Goal: Task Accomplishment & Management: Complete application form

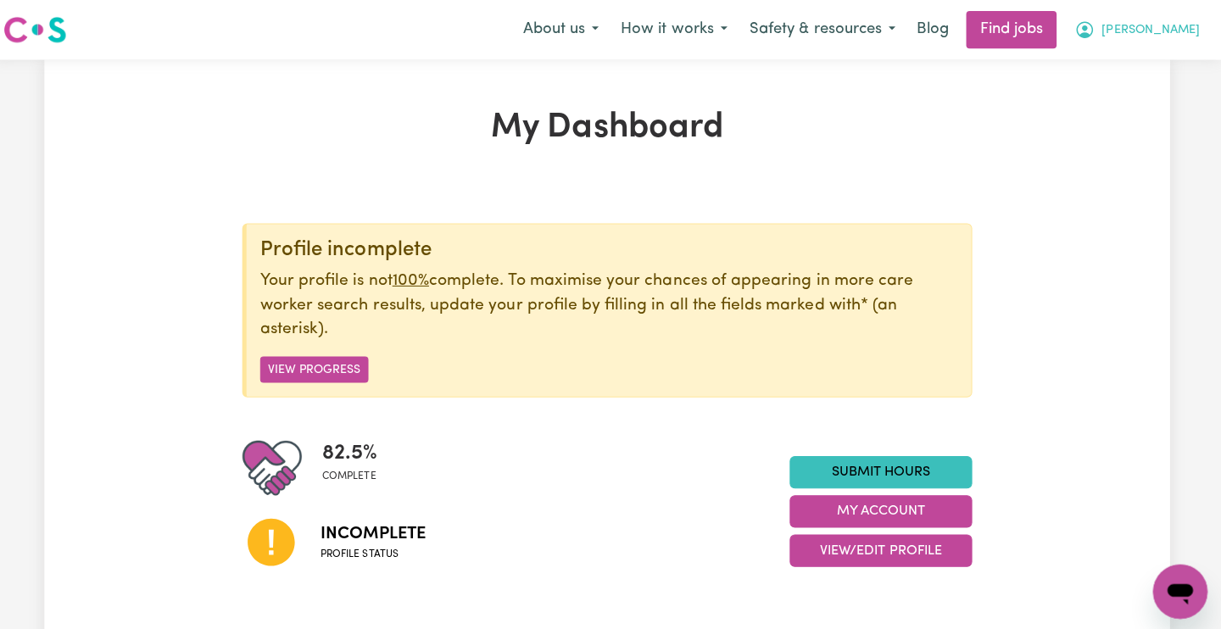
click at [1179, 35] on span "[PERSON_NAME]" at bounding box center [1151, 30] width 98 height 19
click at [1160, 91] on link "My Dashboard" at bounding box center [1143, 97] width 134 height 32
click at [1112, 92] on link "My Dashboard" at bounding box center [1143, 97] width 134 height 32
click at [1102, 100] on link "My Dashboard" at bounding box center [1143, 97] width 134 height 32
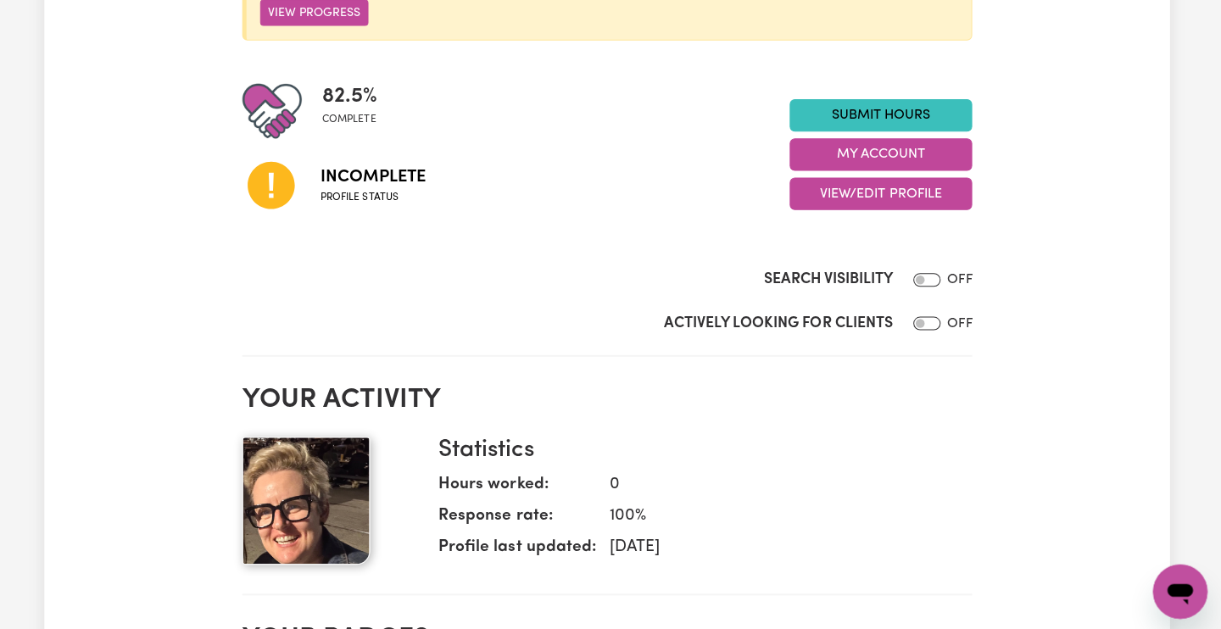
scroll to position [353, 0]
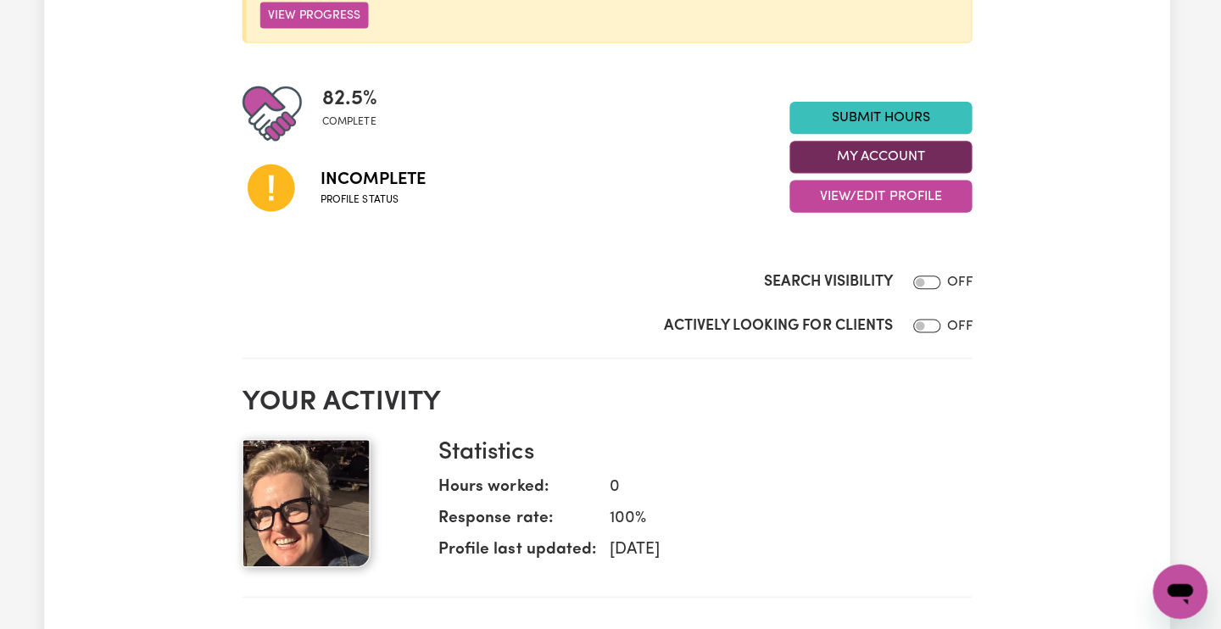
click at [900, 148] on button "My Account" at bounding box center [882, 156] width 181 height 32
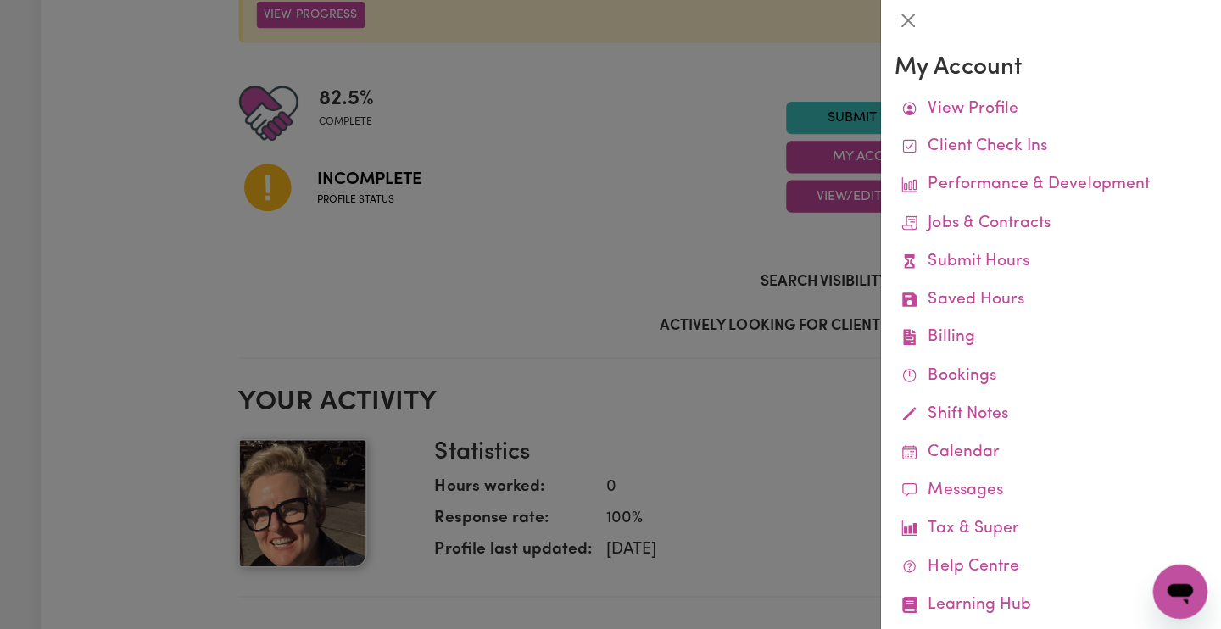
click at [762, 148] on div at bounding box center [610, 314] width 1221 height 629
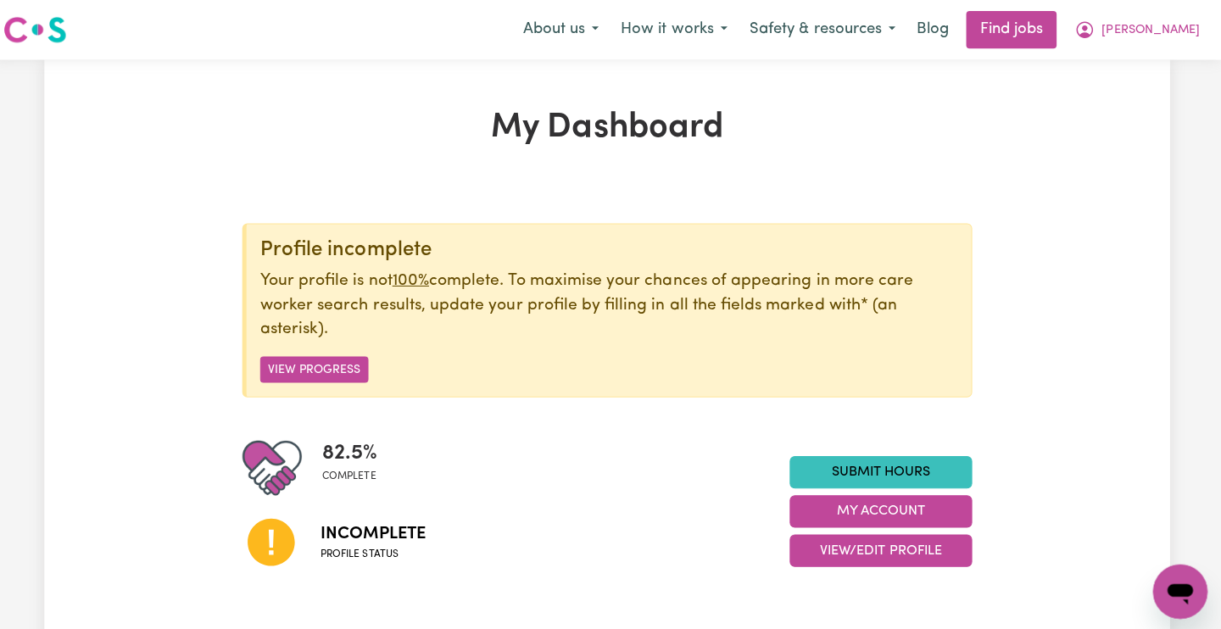
scroll to position [0, 0]
click at [292, 366] on button "View Progress" at bounding box center [319, 367] width 108 height 26
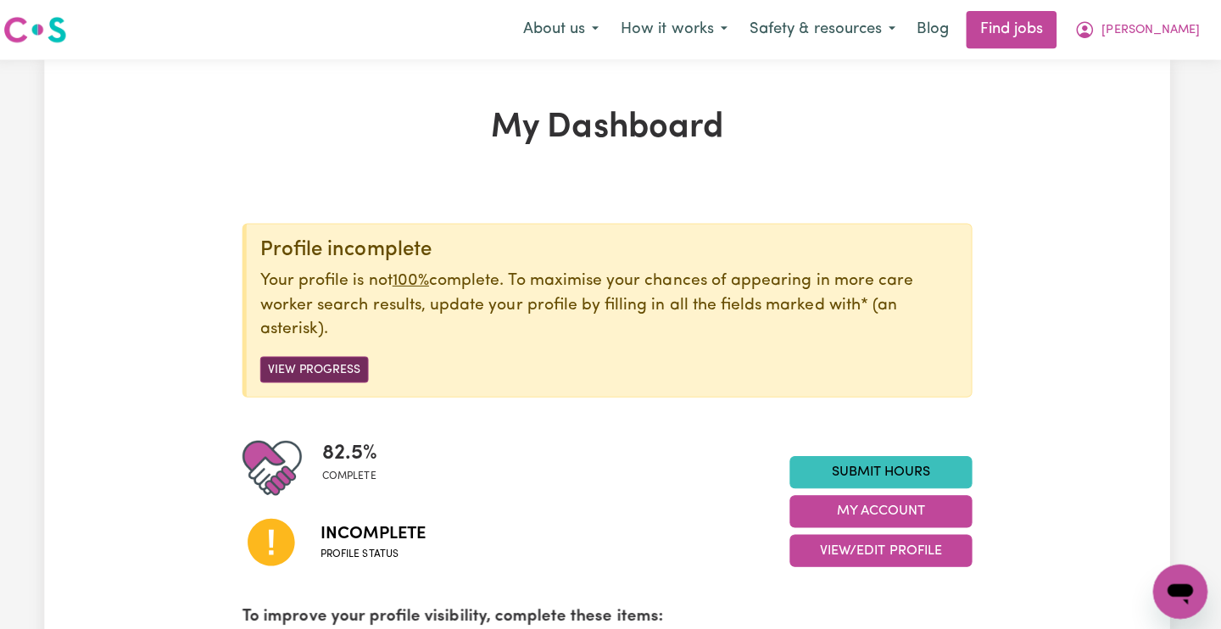
click at [293, 363] on button "View Progress" at bounding box center [319, 367] width 108 height 26
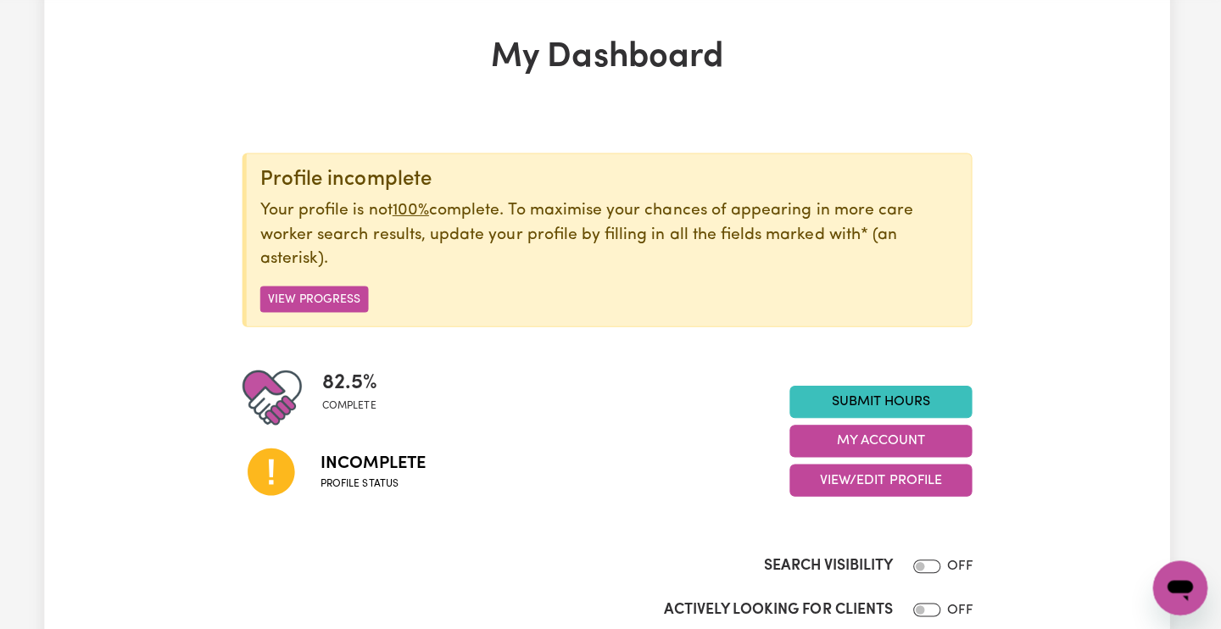
scroll to position [67, 0]
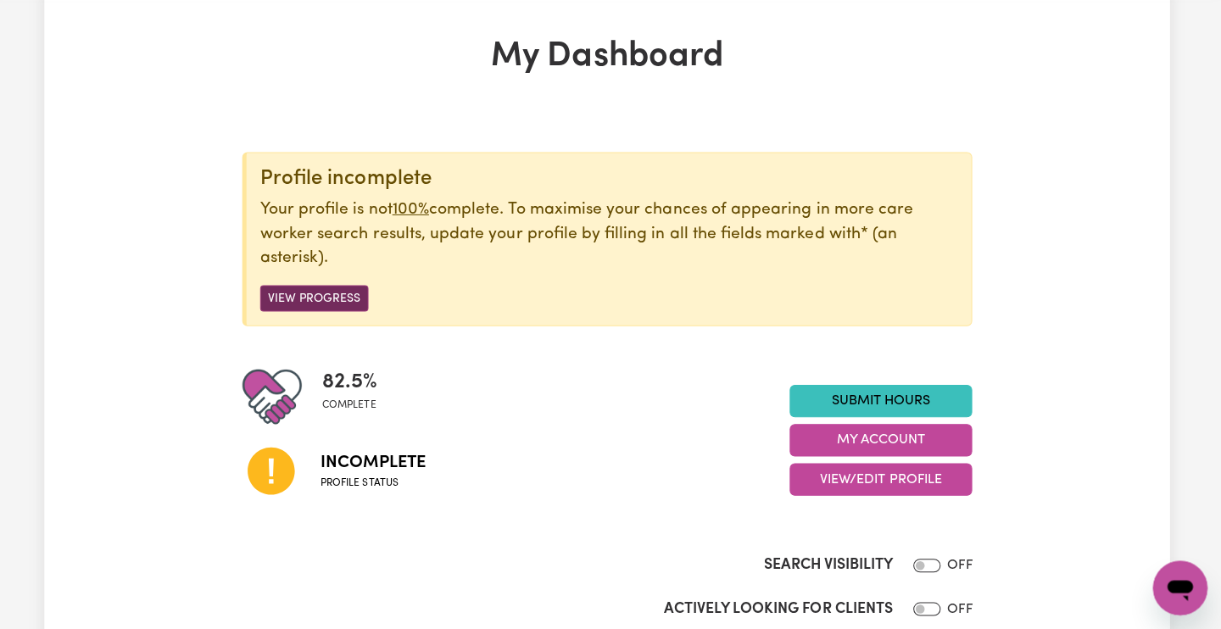
click at [327, 296] on button "View Progress" at bounding box center [319, 300] width 108 height 26
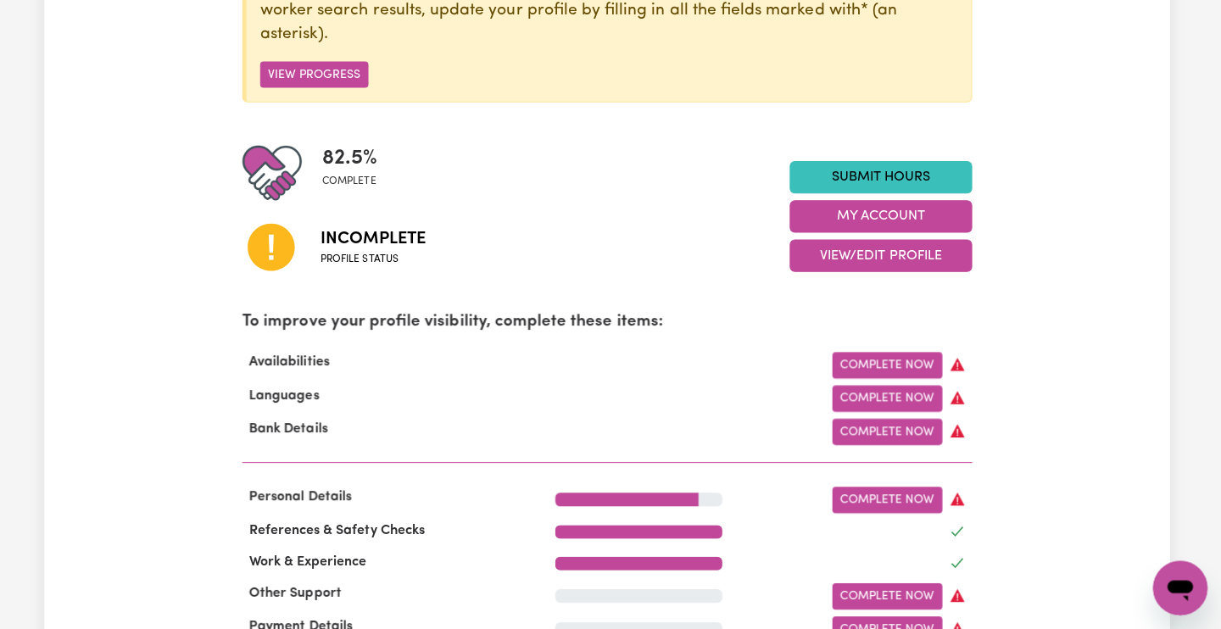
scroll to position [302, 0]
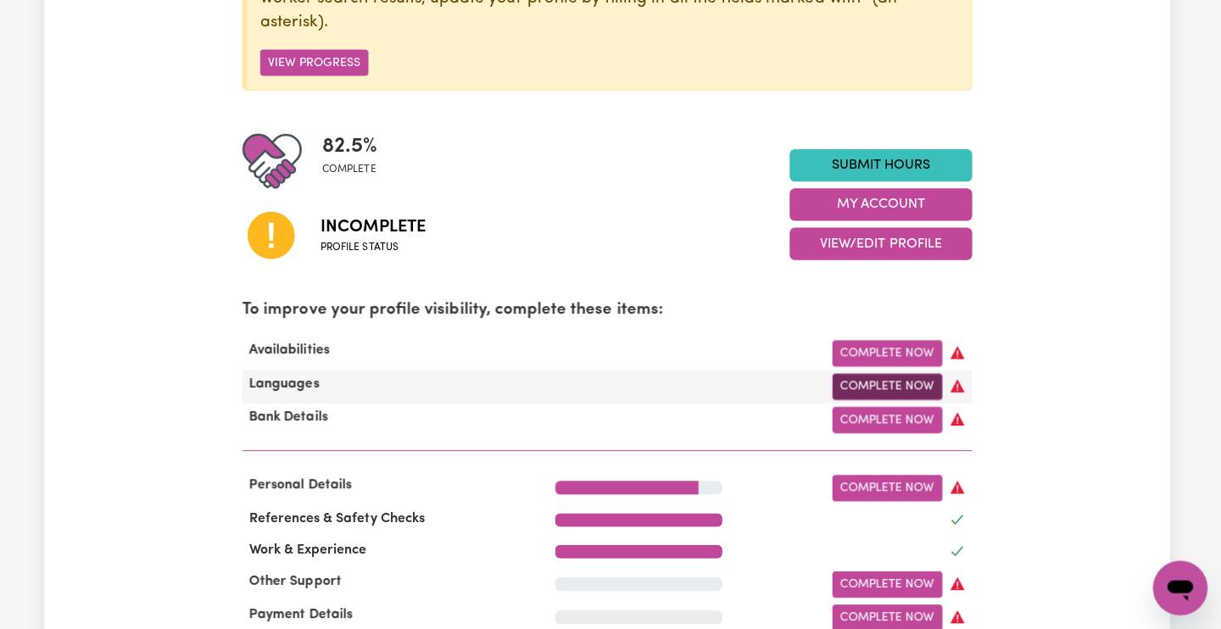
click at [852, 378] on link "Complete Now" at bounding box center [888, 388] width 109 height 26
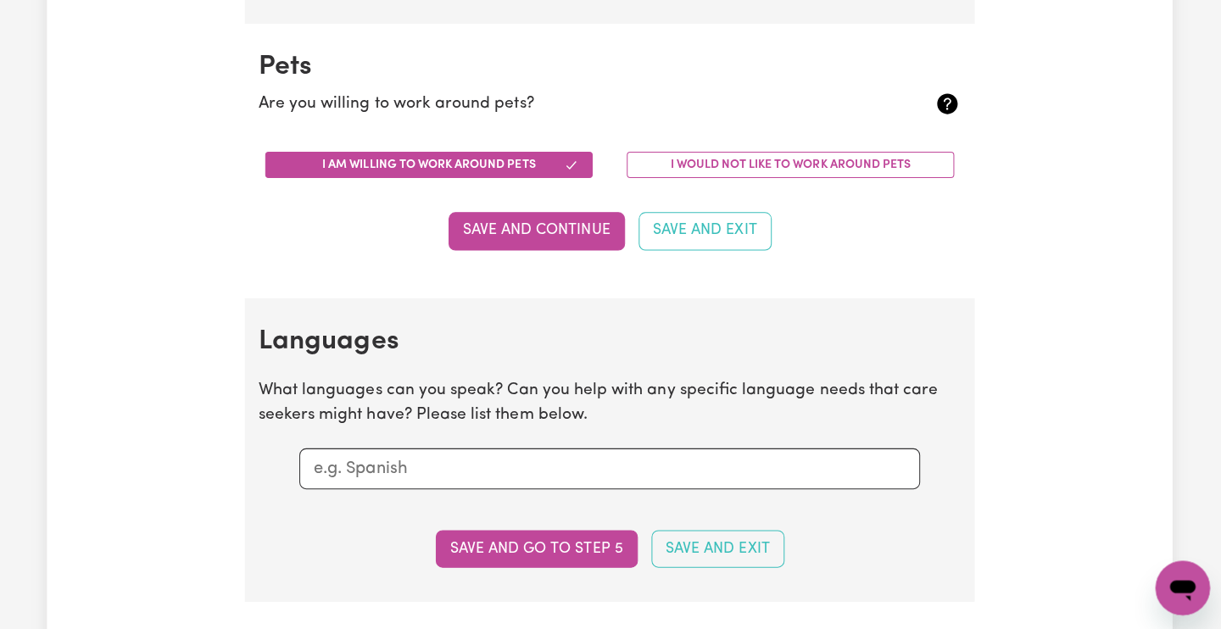
scroll to position [1471, 0]
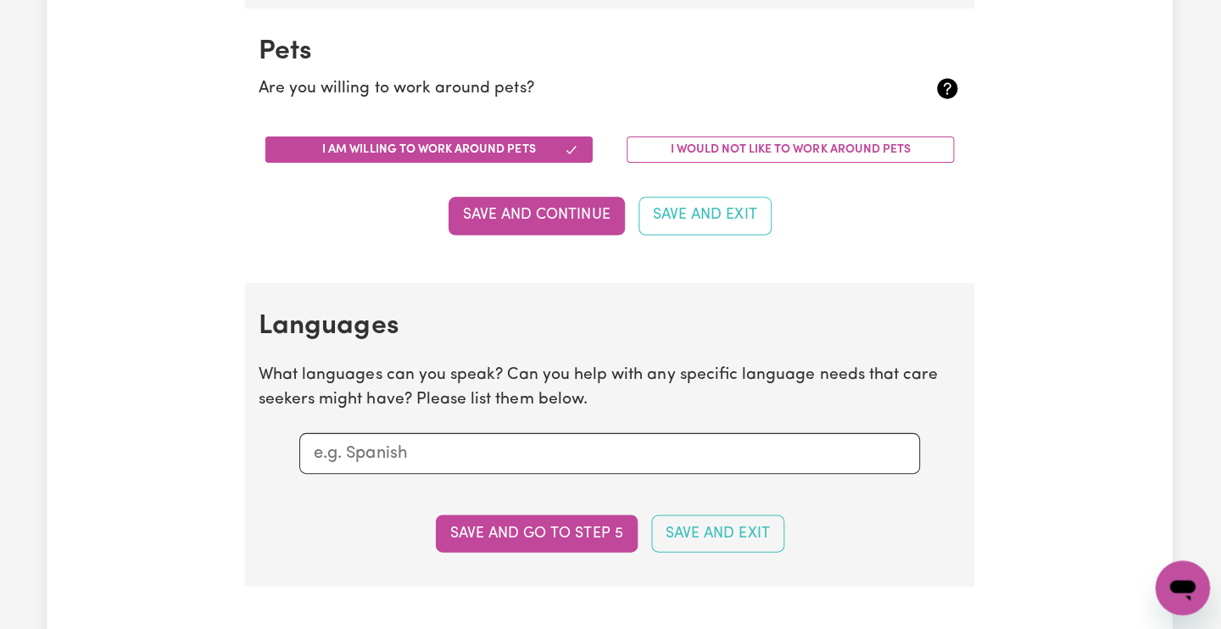
click at [513, 442] on input "text" at bounding box center [610, 454] width 588 height 25
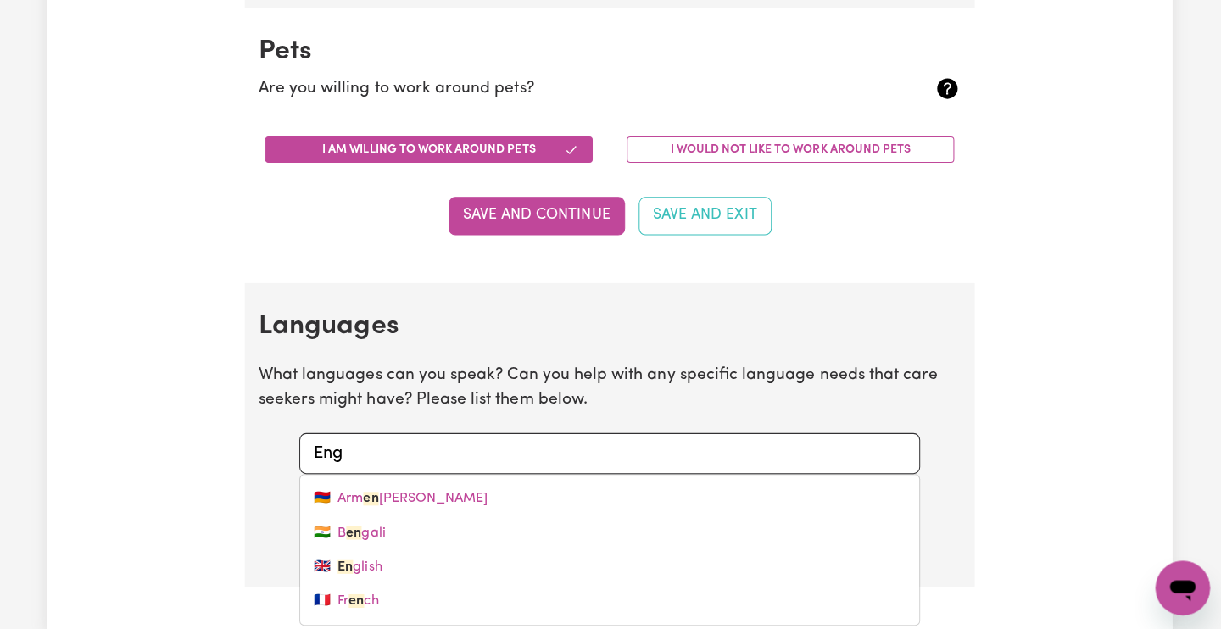
type input "Engl"
type input "English"
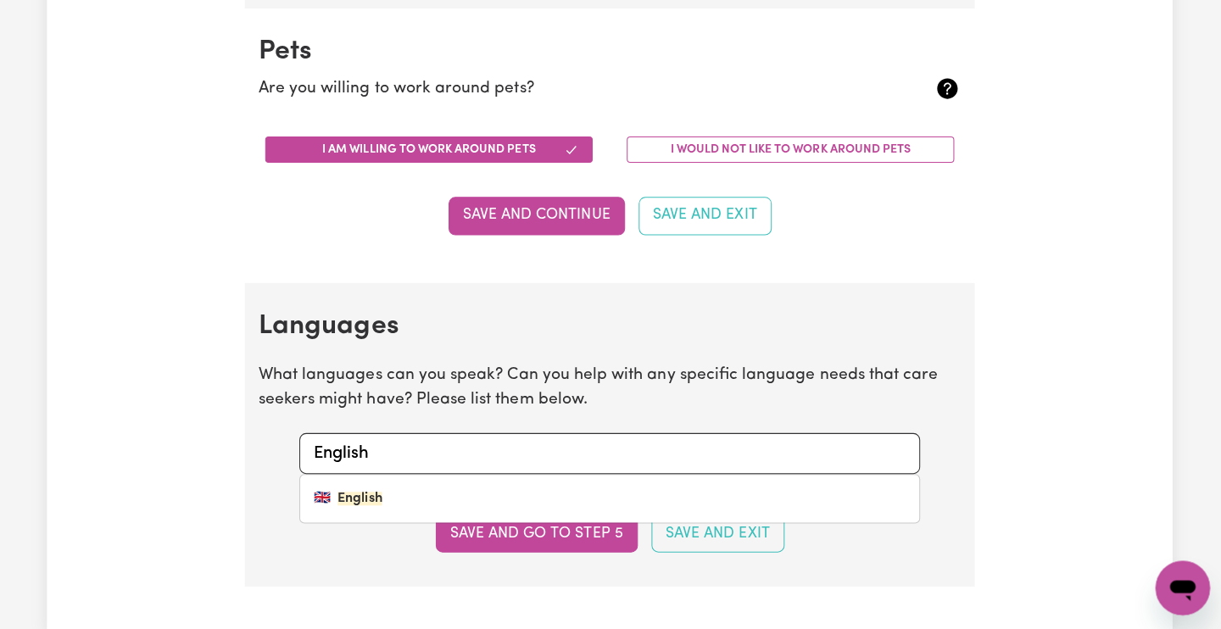
type input "English"
click at [684, 516] on button "Save and Exit" at bounding box center [718, 534] width 132 height 37
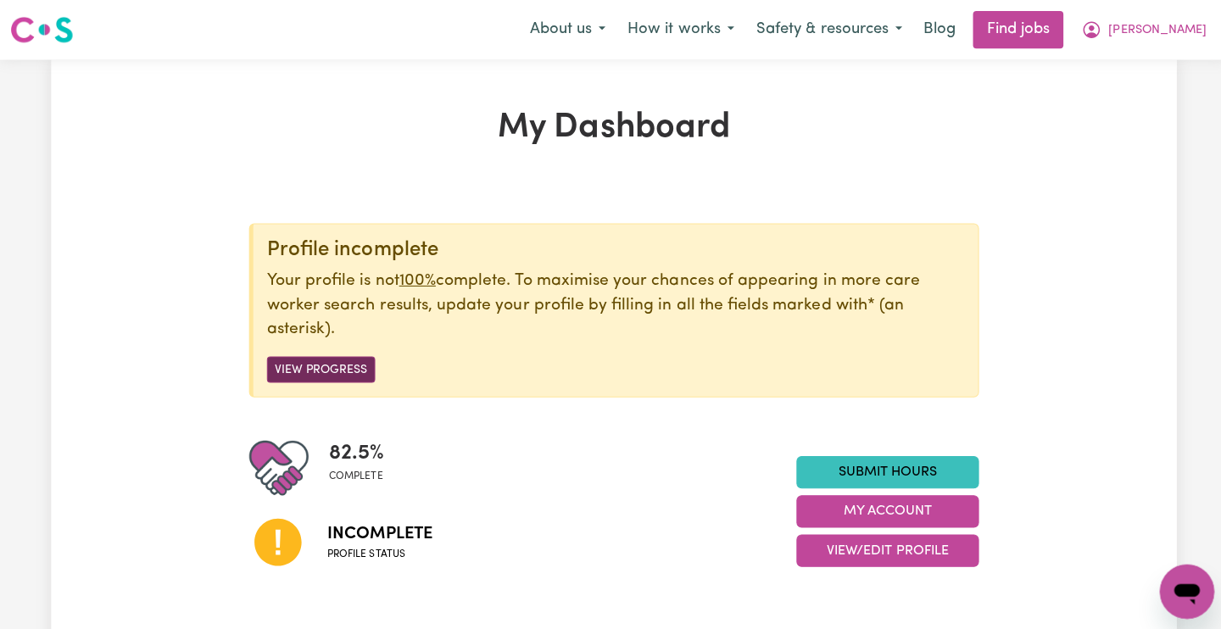
click at [348, 359] on button "View Progress" at bounding box center [319, 367] width 108 height 26
click at [292, 359] on button "View Progress" at bounding box center [319, 367] width 108 height 26
click at [348, 359] on button "View Progress" at bounding box center [319, 367] width 108 height 26
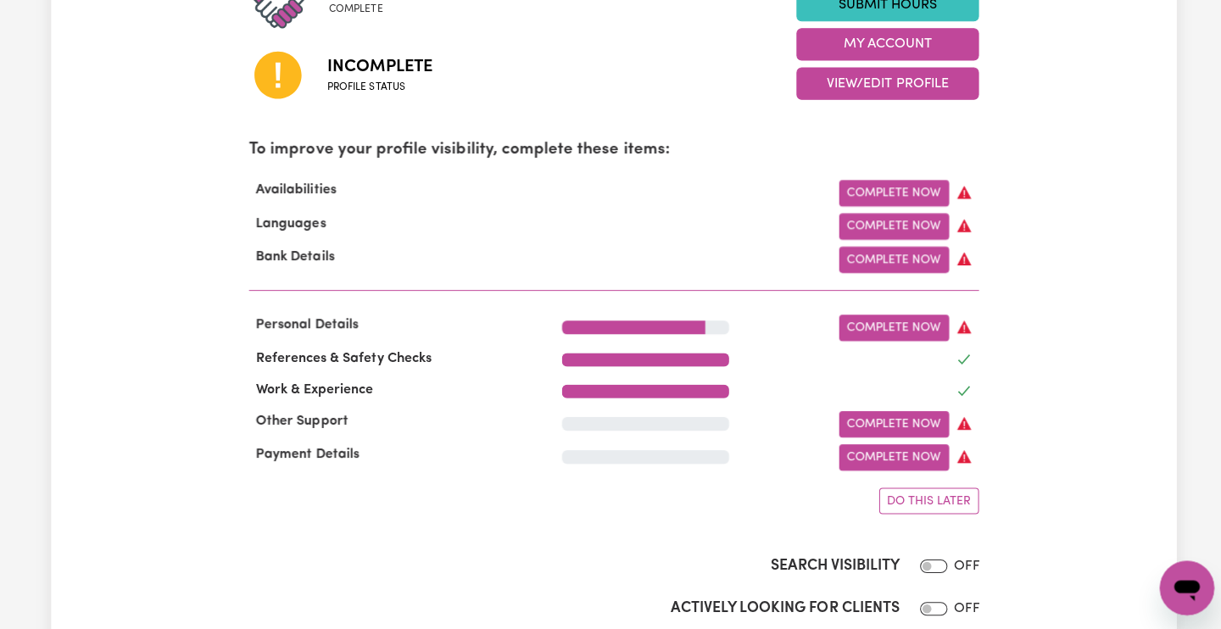
scroll to position [481, 0]
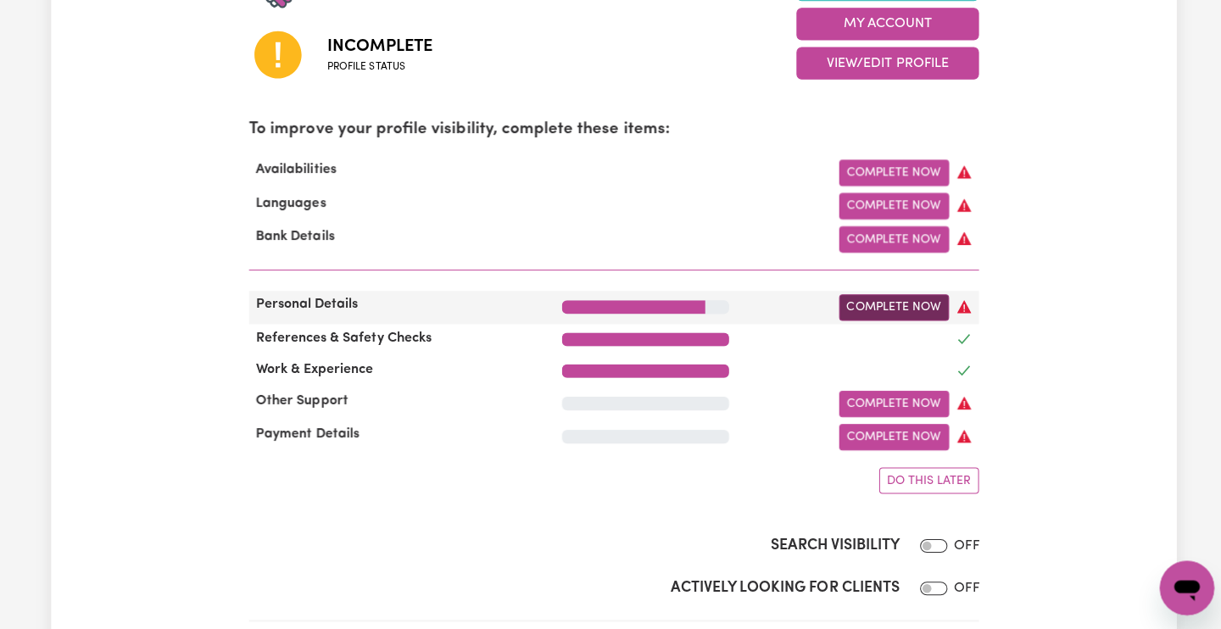
click at [878, 297] on link "Complete Now" at bounding box center [888, 310] width 109 height 26
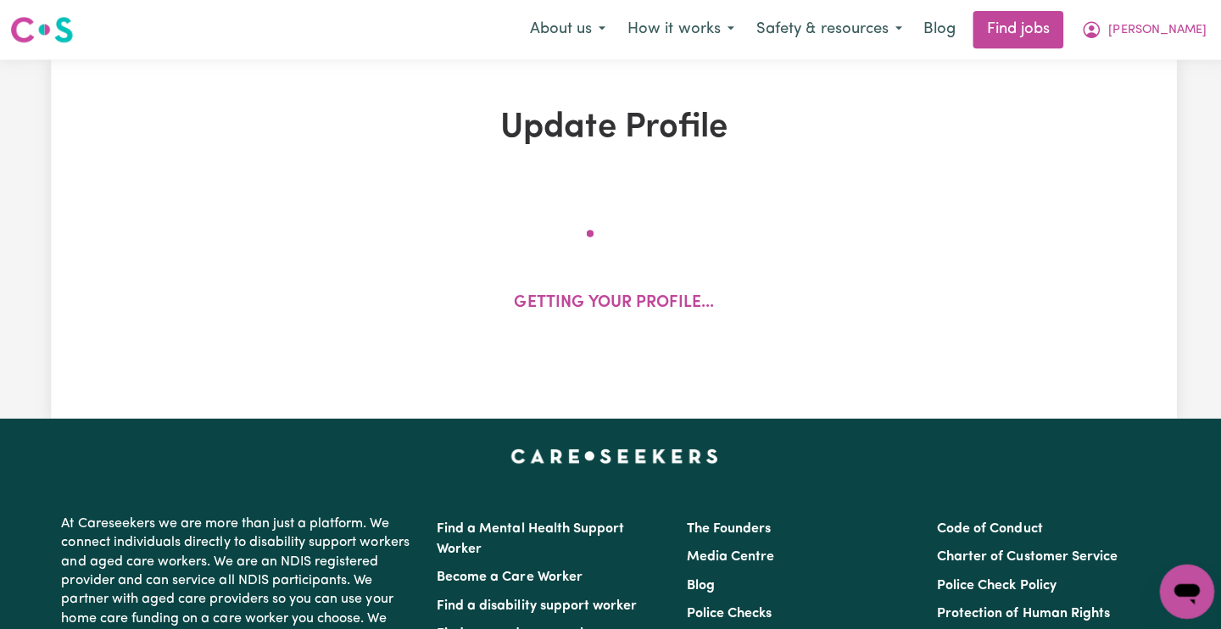
select select "[DEMOGRAPHIC_DATA] Citizen"
select select "Studying a healthcare related degree or qualification"
select select "65"
select select "85"
select select "100"
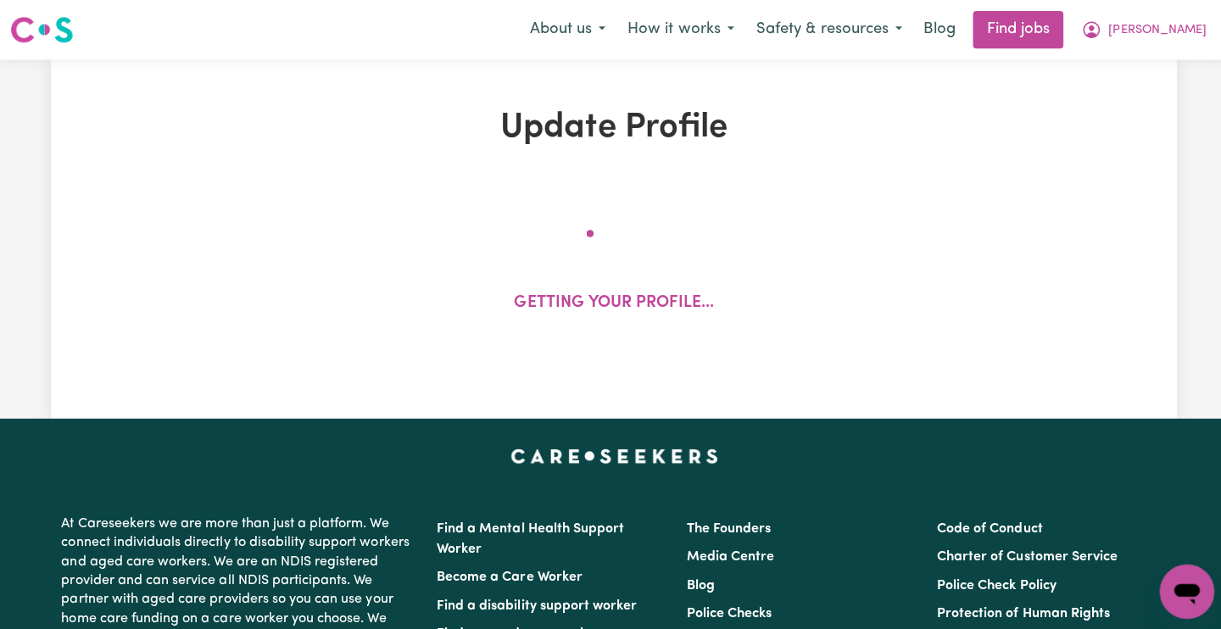
select select "110"
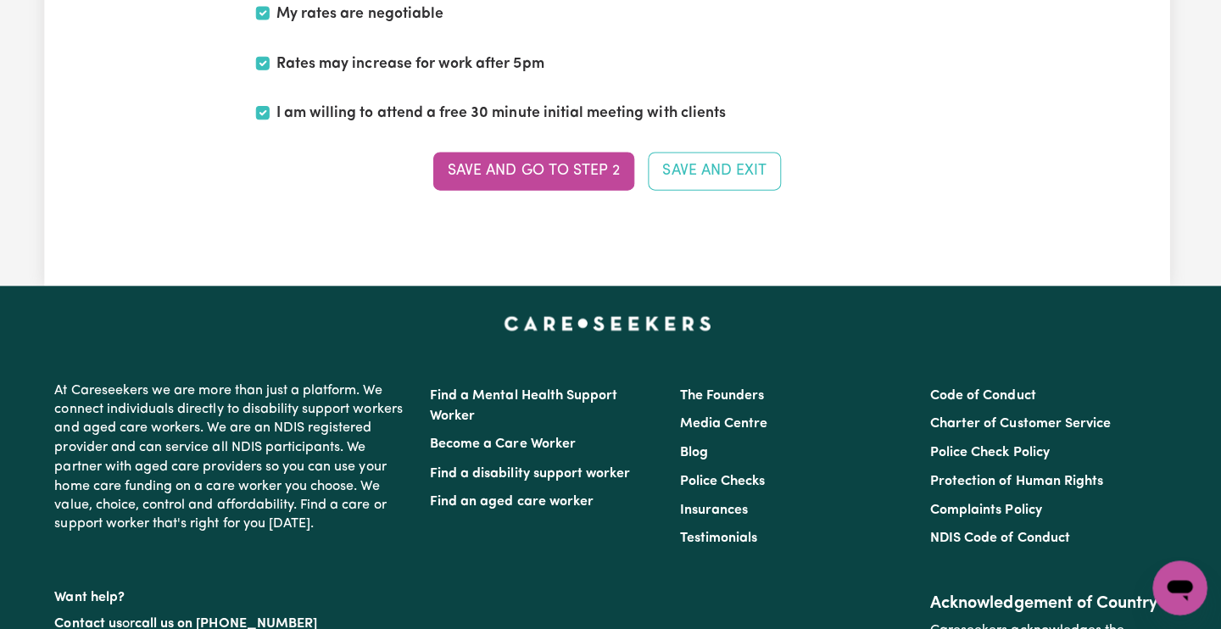
scroll to position [4347, 0]
click at [727, 155] on button "Save and Exit" at bounding box center [717, 173] width 132 height 37
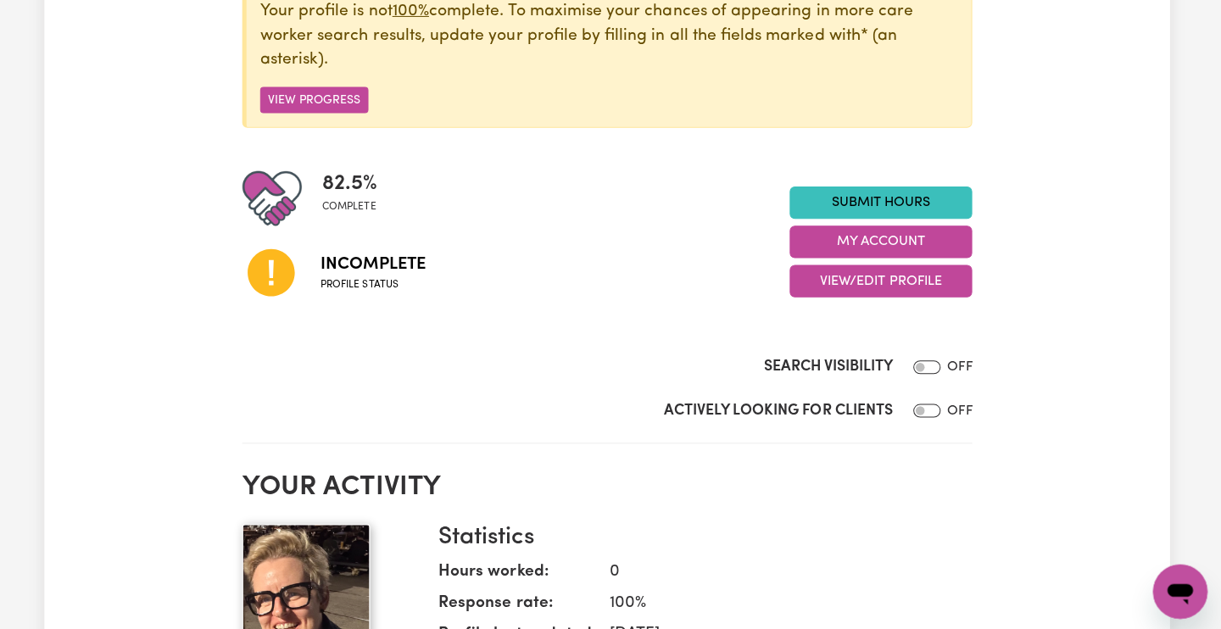
scroll to position [205, 0]
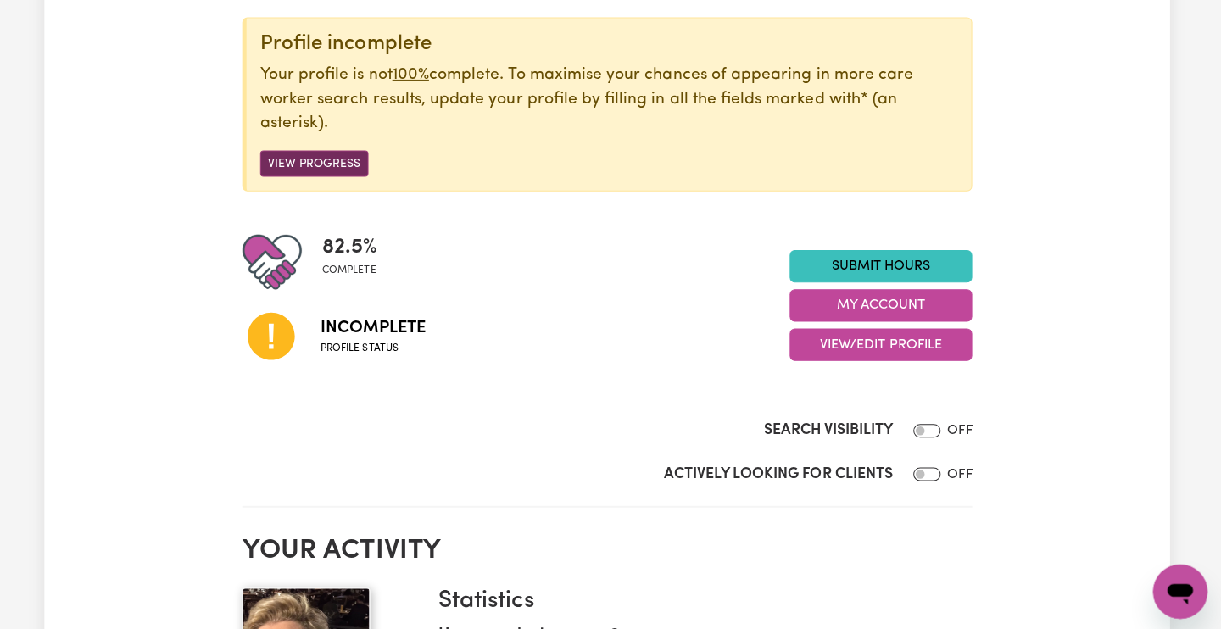
click at [360, 153] on button "View Progress" at bounding box center [319, 162] width 108 height 26
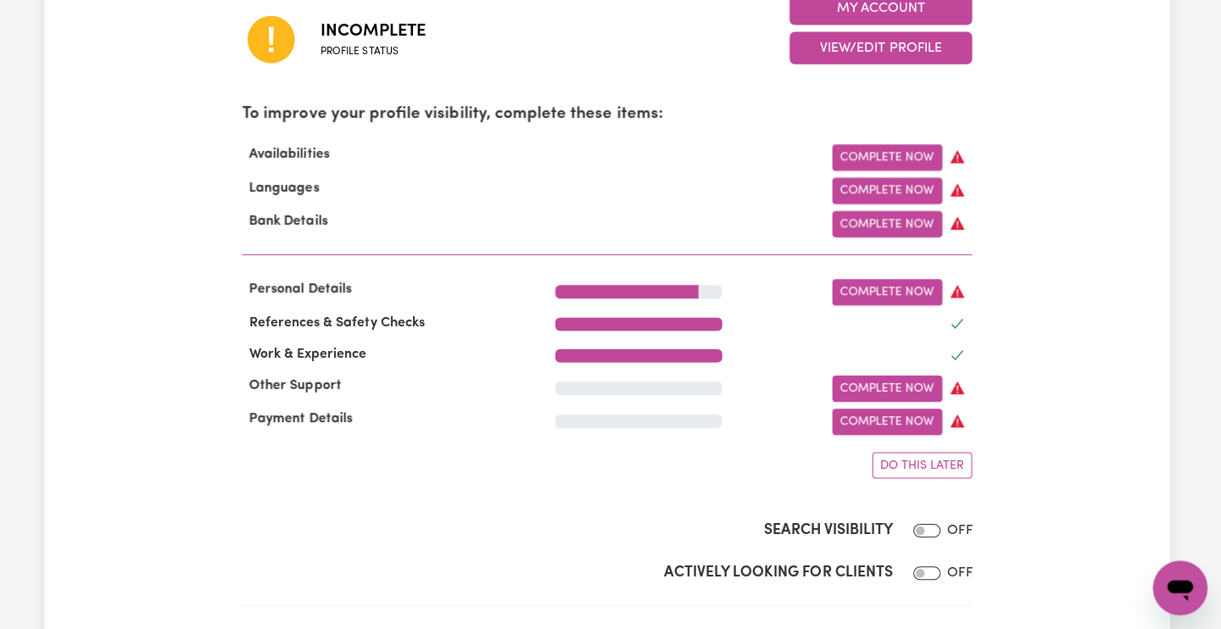
scroll to position [506, 0]
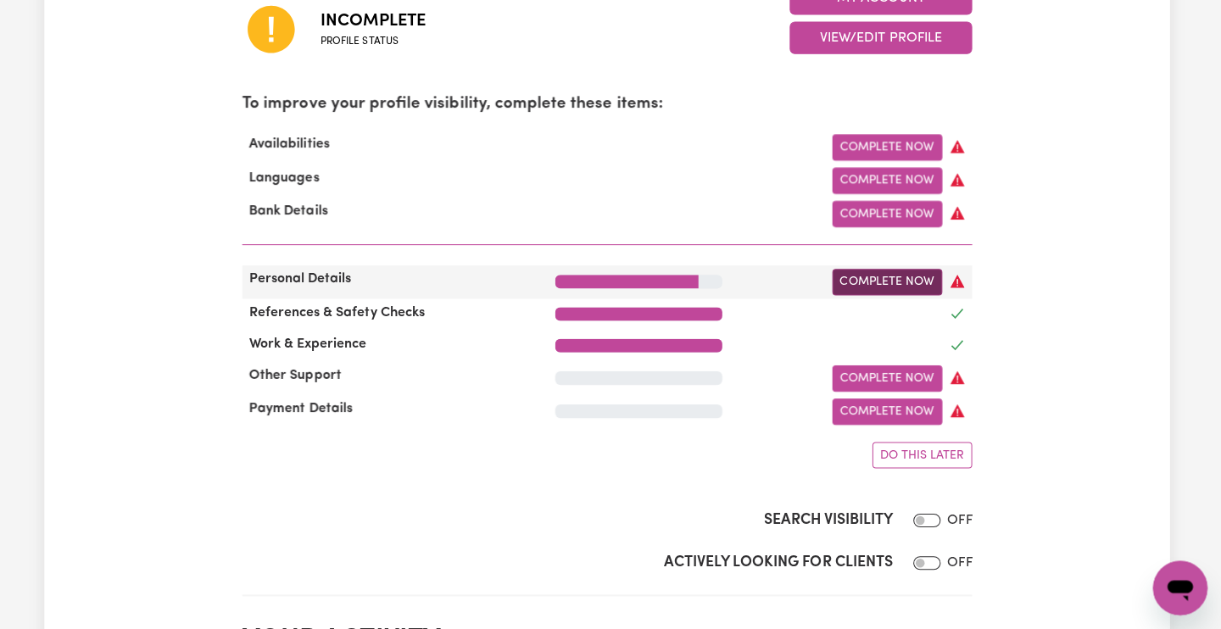
click at [871, 277] on link "Complete Now" at bounding box center [888, 284] width 109 height 26
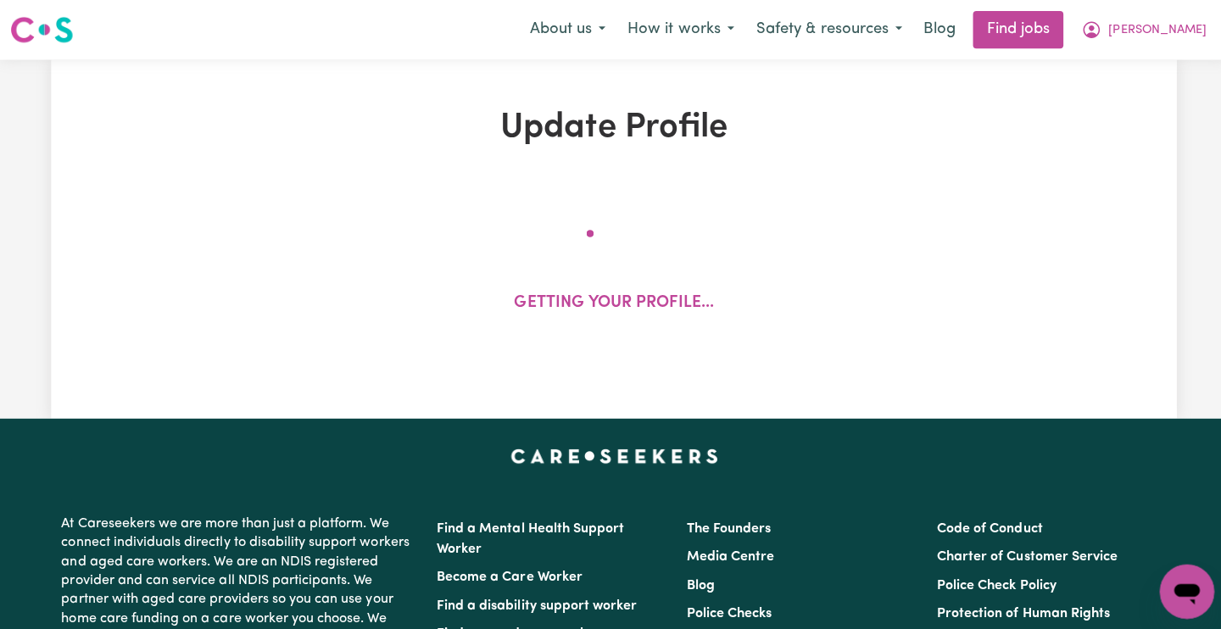
select select "[DEMOGRAPHIC_DATA] Citizen"
select select "Studying a healthcare related degree or qualification"
select select "65"
select select "85"
select select "100"
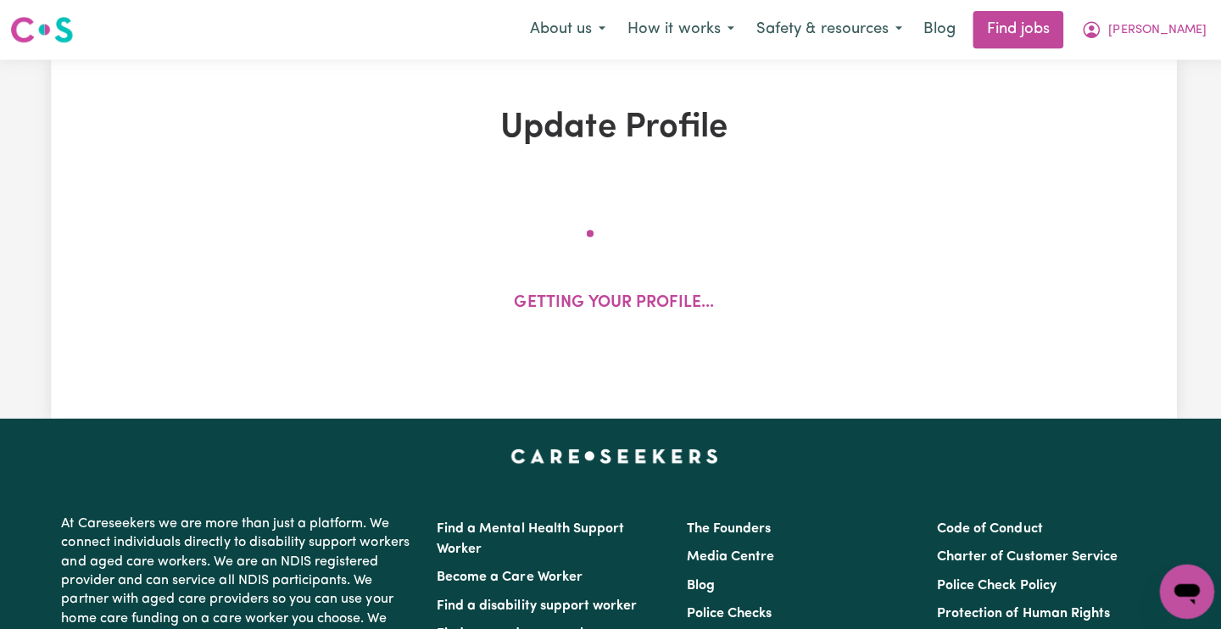
select select "110"
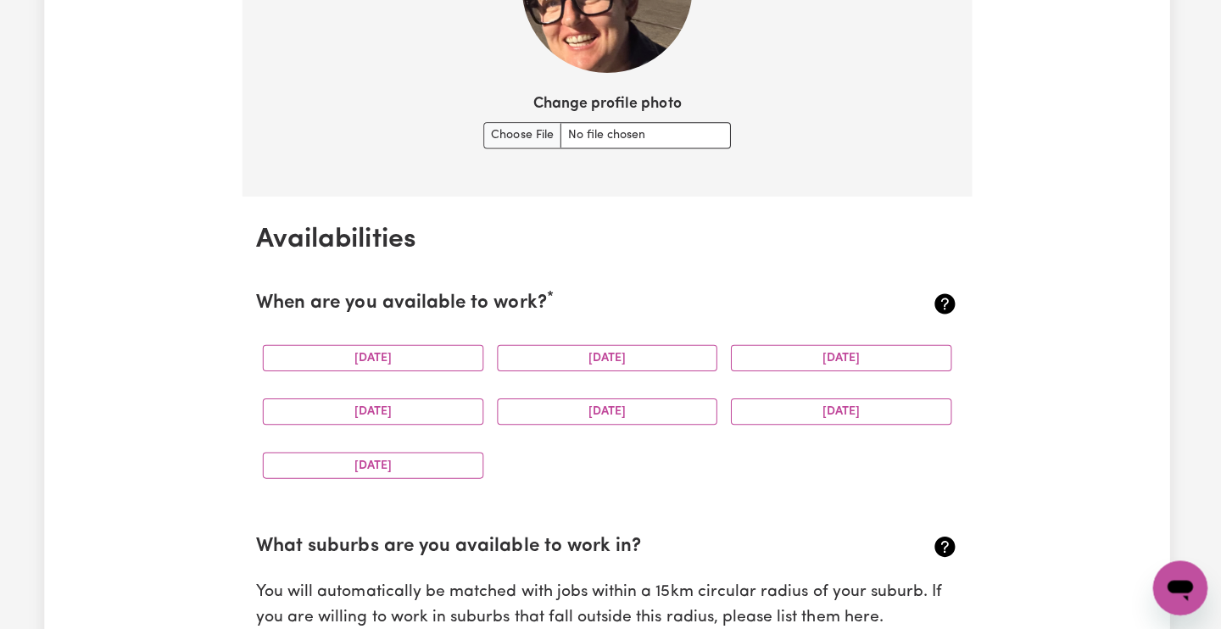
scroll to position [1398, 0]
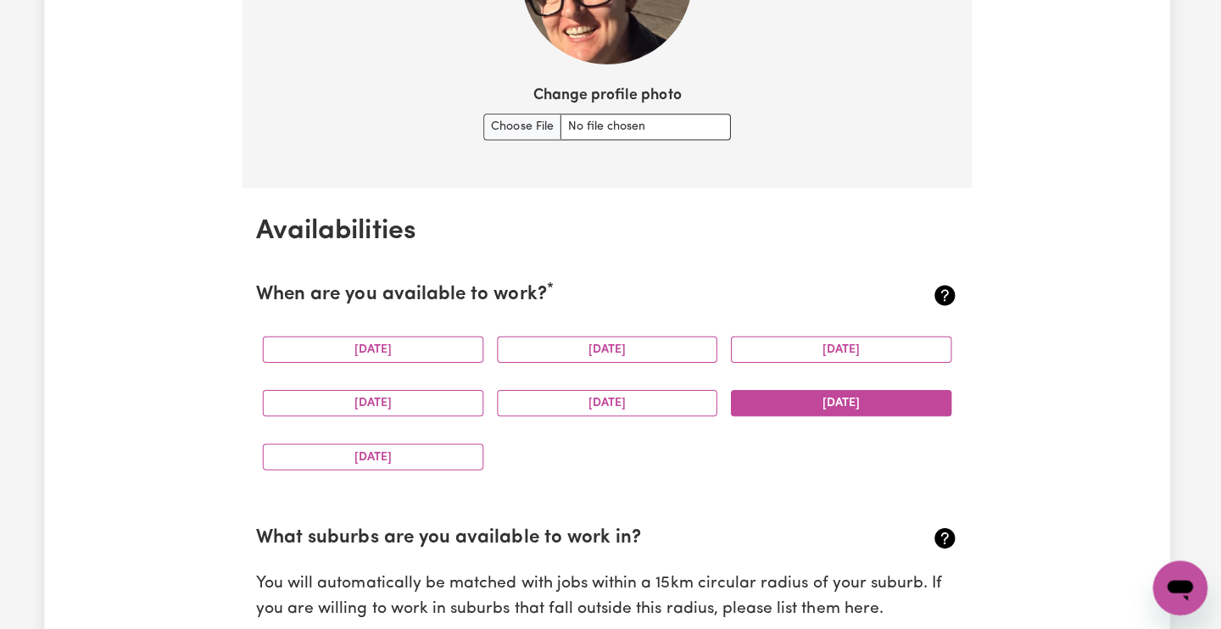
click at [832, 400] on button "[DATE]" at bounding box center [843, 405] width 220 height 26
click at [466, 445] on button "[DATE]" at bounding box center [378, 458] width 220 height 26
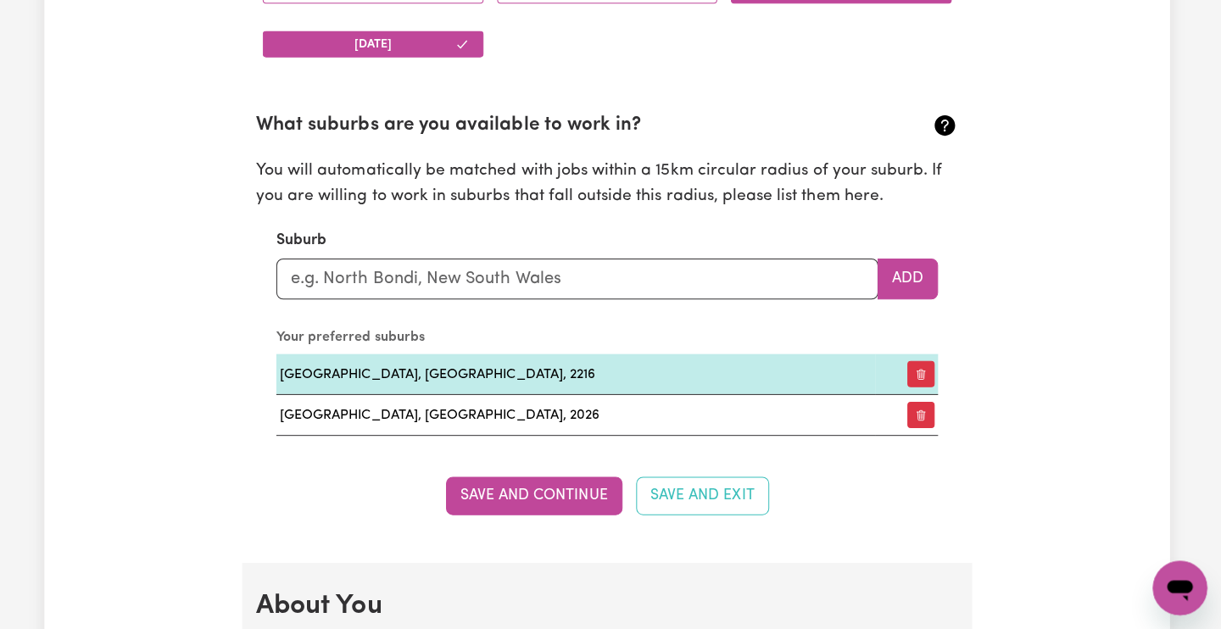
scroll to position [1809, 0]
click at [428, 272] on input "text" at bounding box center [581, 280] width 599 height 41
type input "cro"
type input "croFTBY, [GEOGRAPHIC_DATA], 4310"
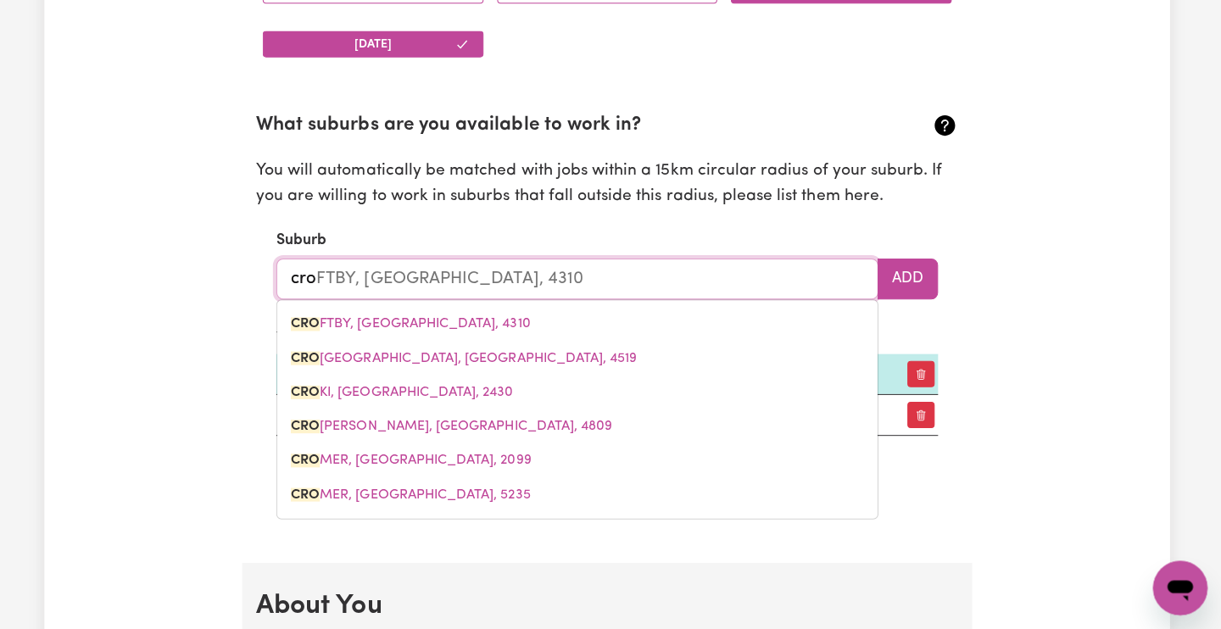
type input "cron"
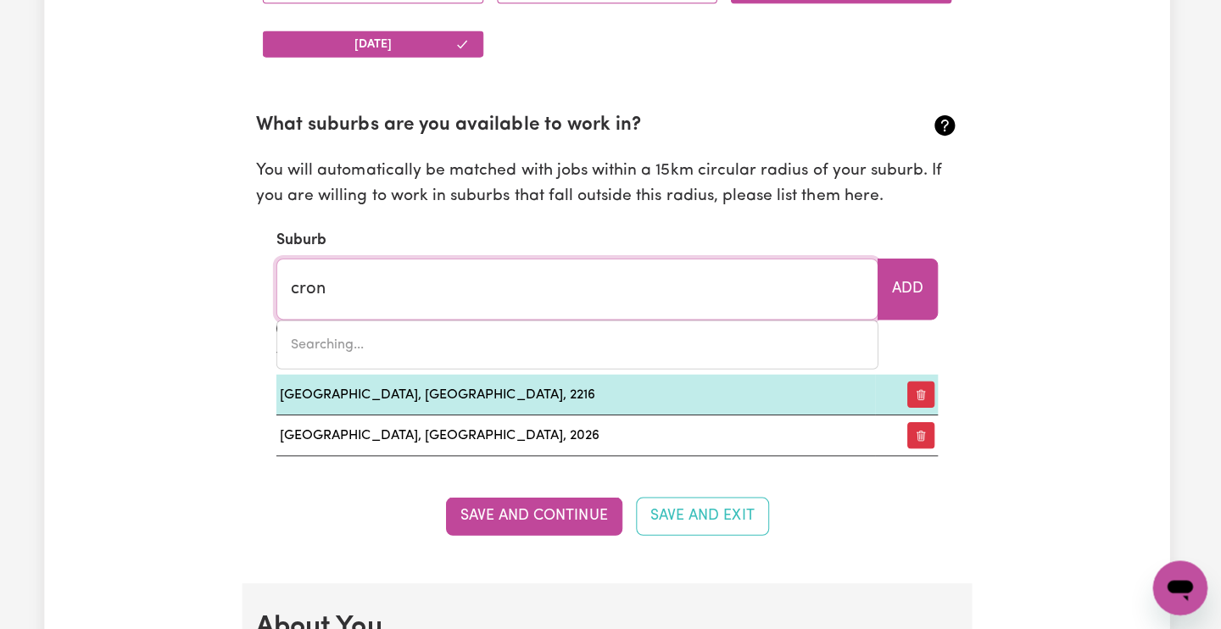
type input "cro"
type input "croFTBY, [GEOGRAPHIC_DATA], 4310"
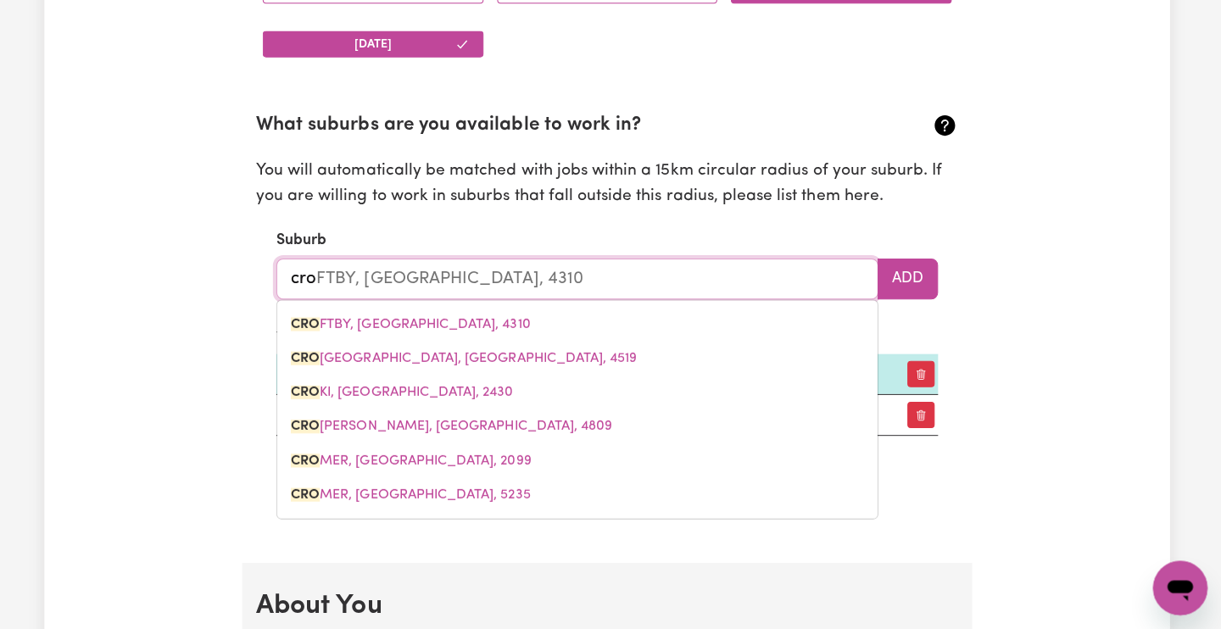
type input "crou"
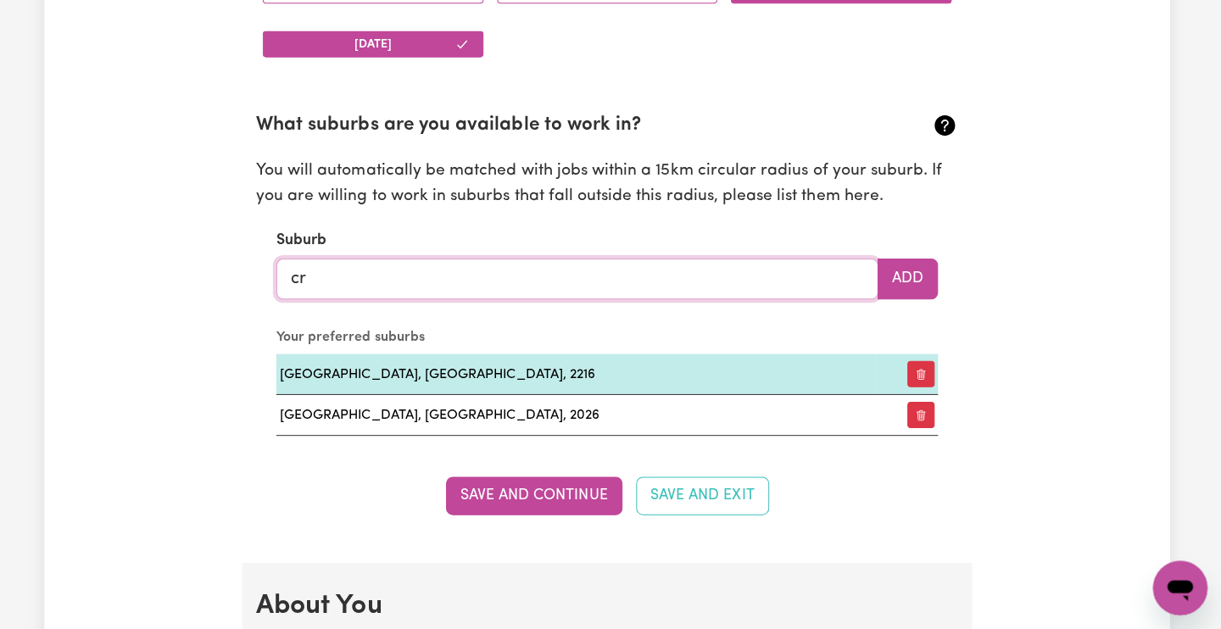
type input "c"
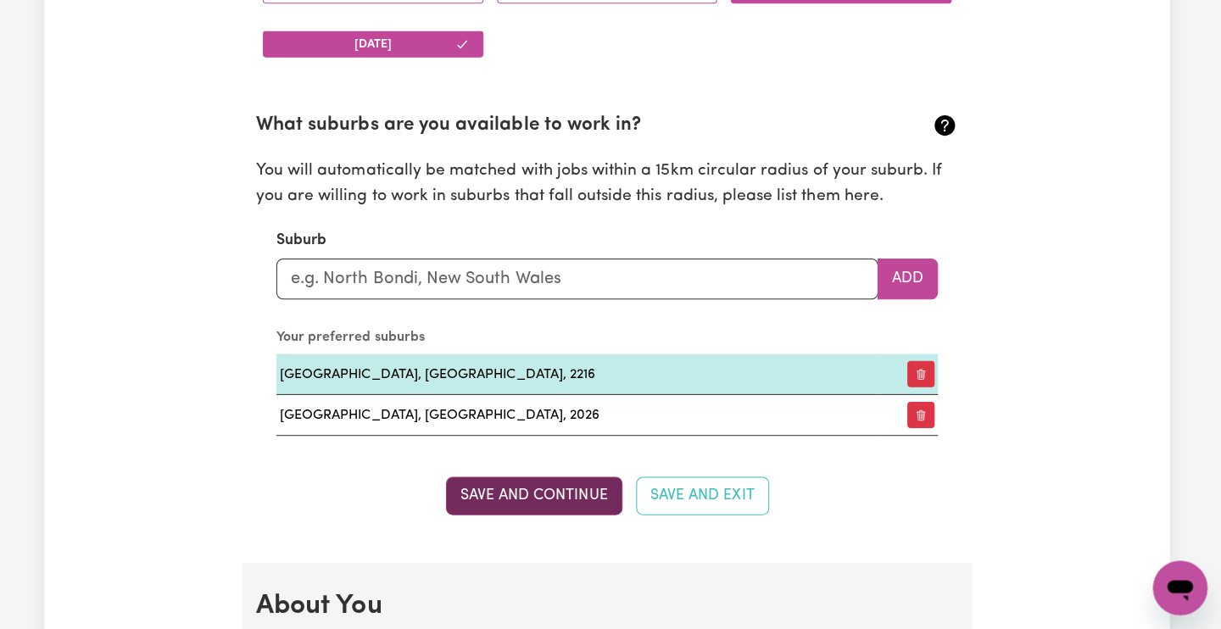
click at [544, 484] on button "Save and Continue" at bounding box center [538, 495] width 176 height 37
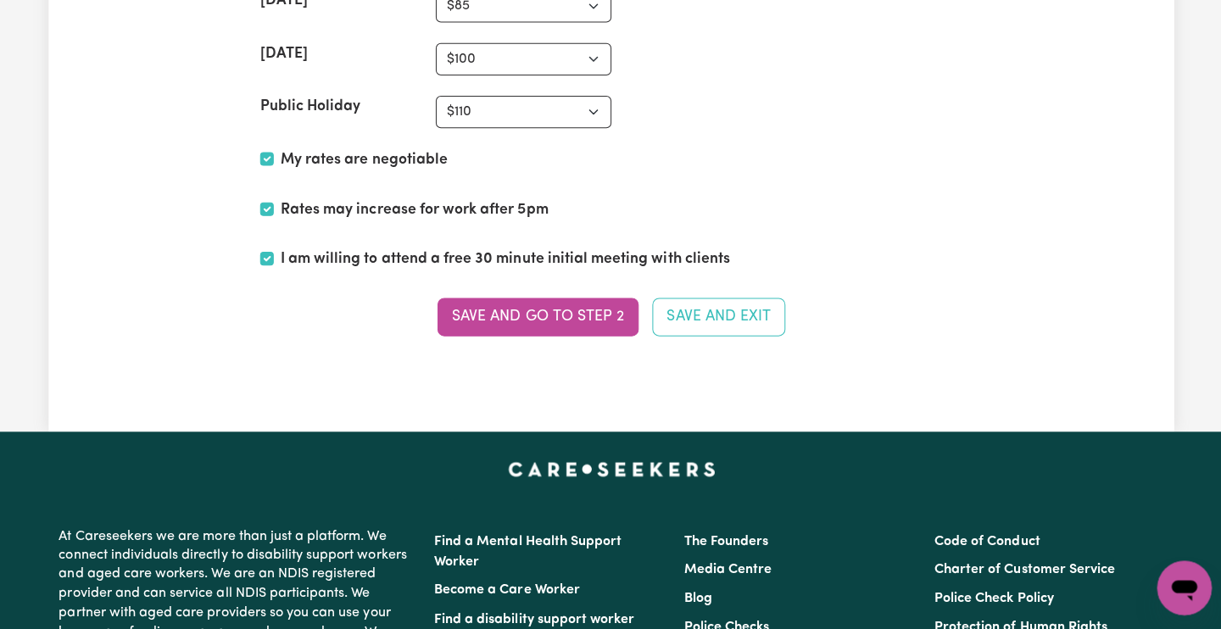
scroll to position [4207, 0]
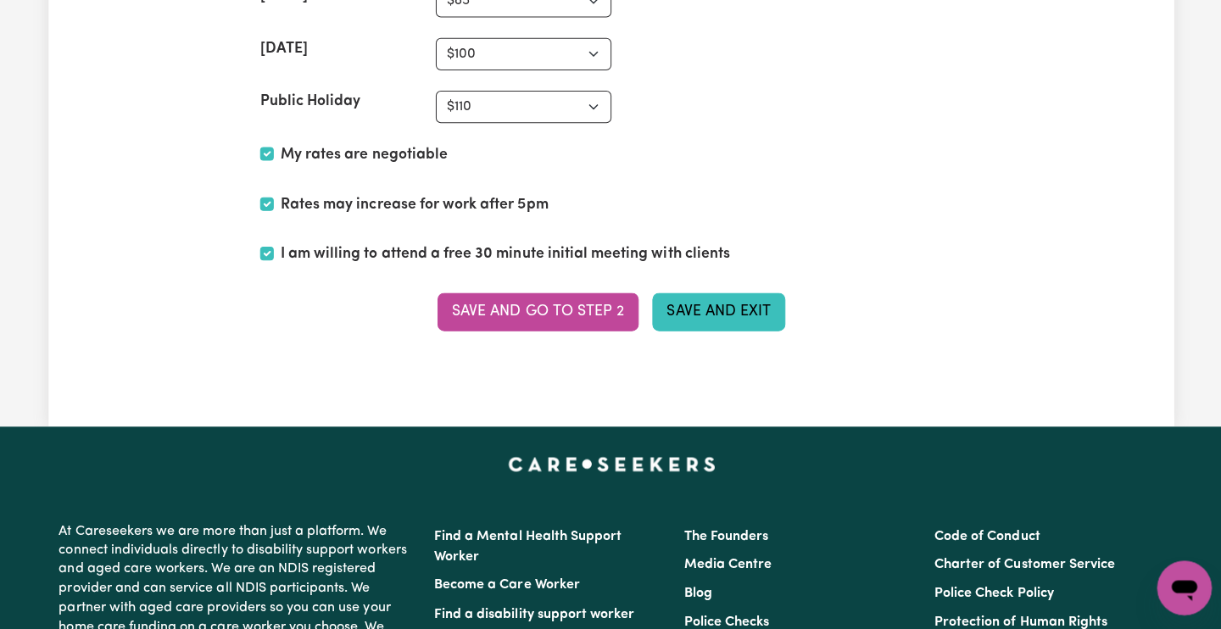
click at [680, 295] on button "Save and Exit" at bounding box center [717, 313] width 132 height 37
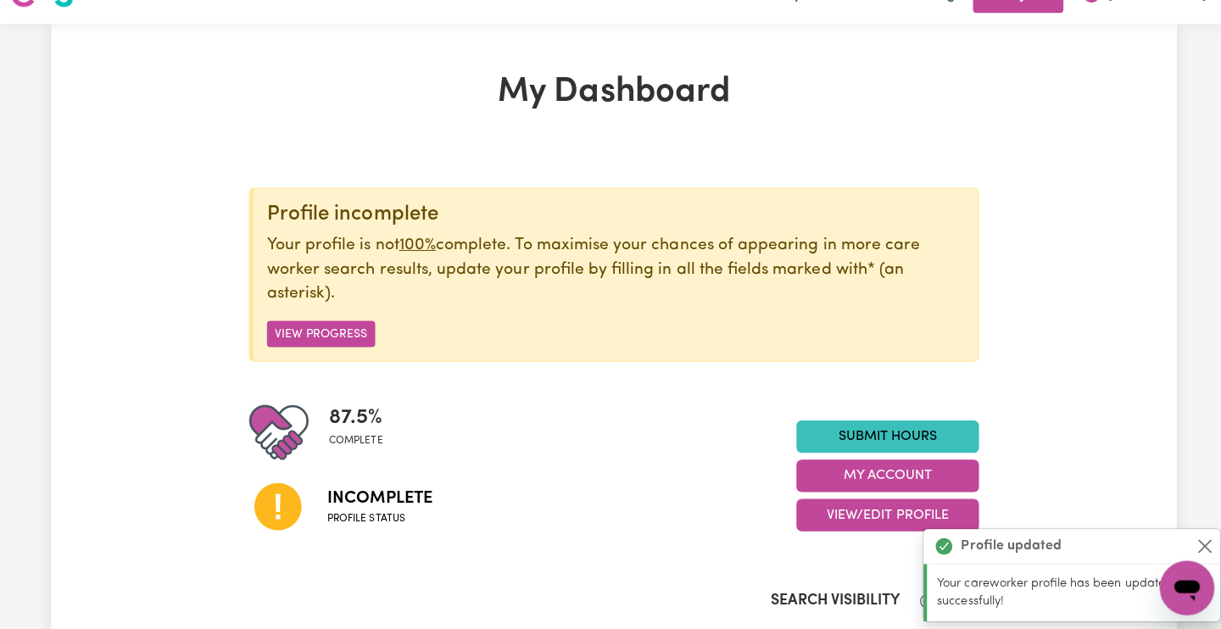
scroll to position [33, 0]
click at [337, 329] on button "View Progress" at bounding box center [319, 334] width 108 height 26
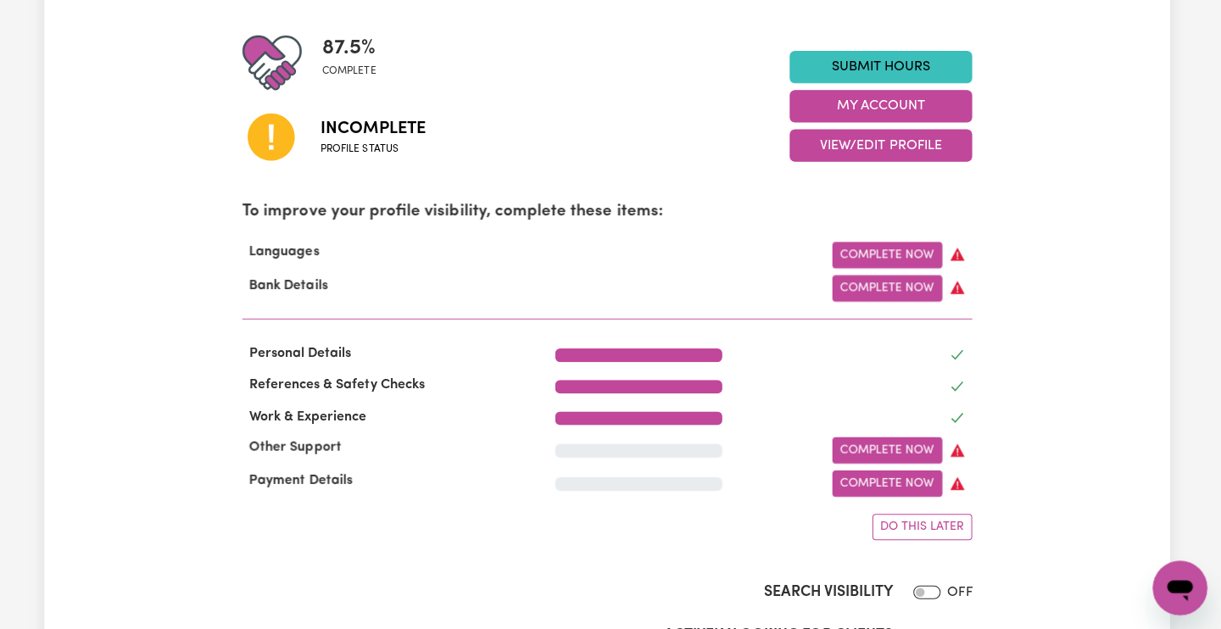
scroll to position [399, 0]
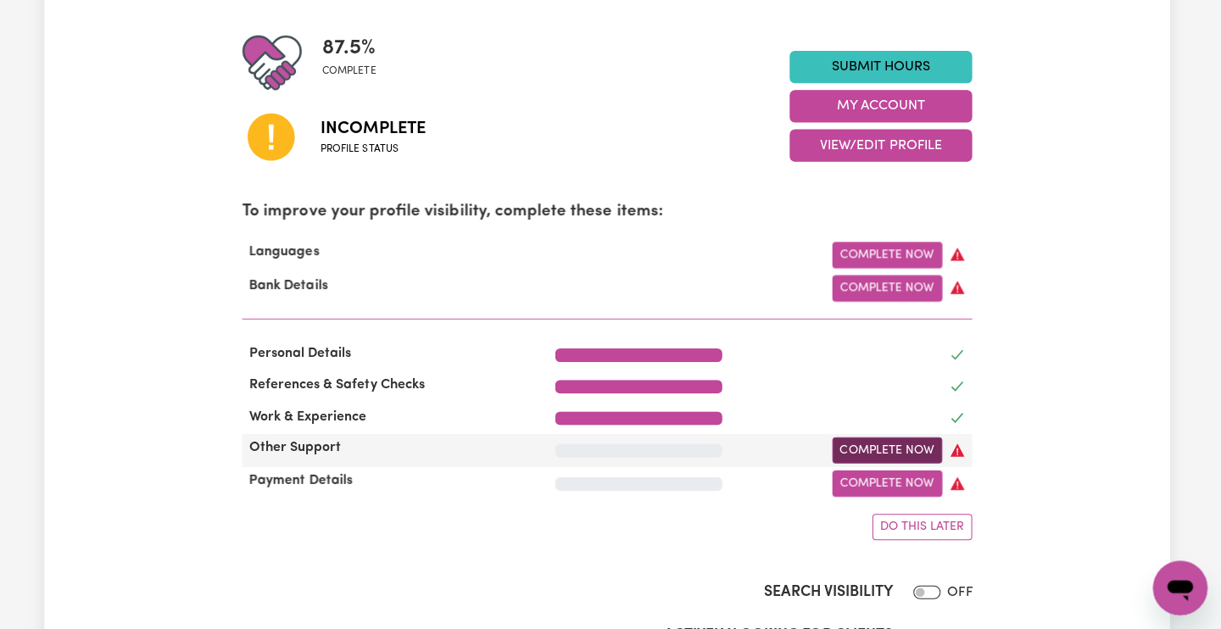
click at [839, 445] on link "Complete Now" at bounding box center [888, 451] width 109 height 26
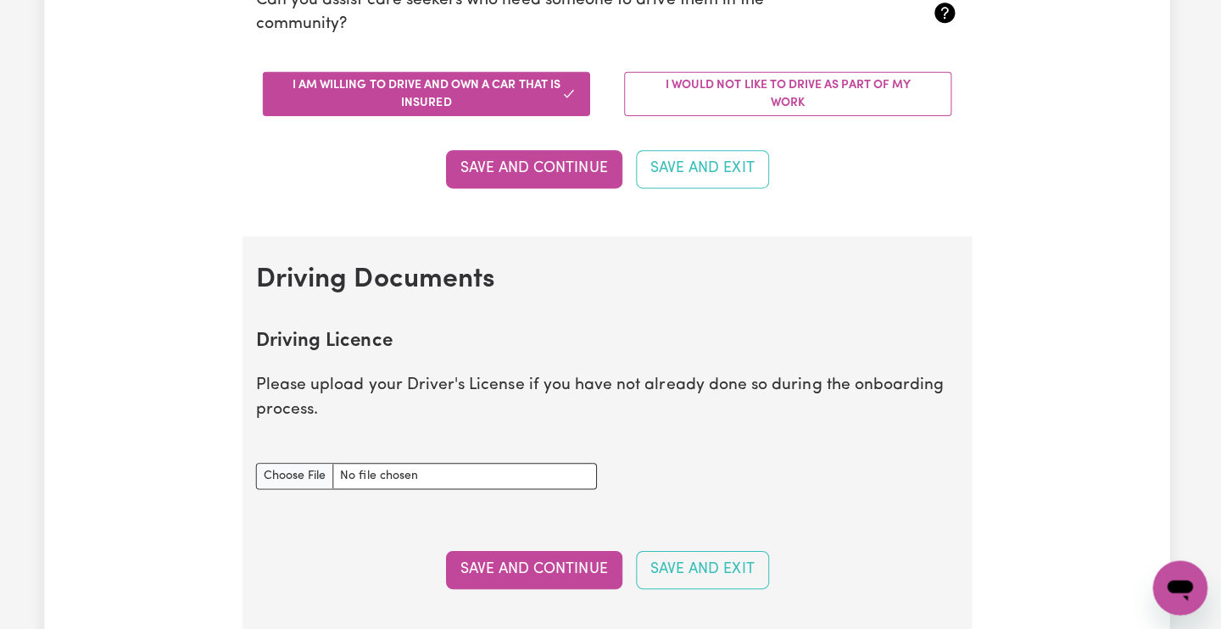
scroll to position [479, 0]
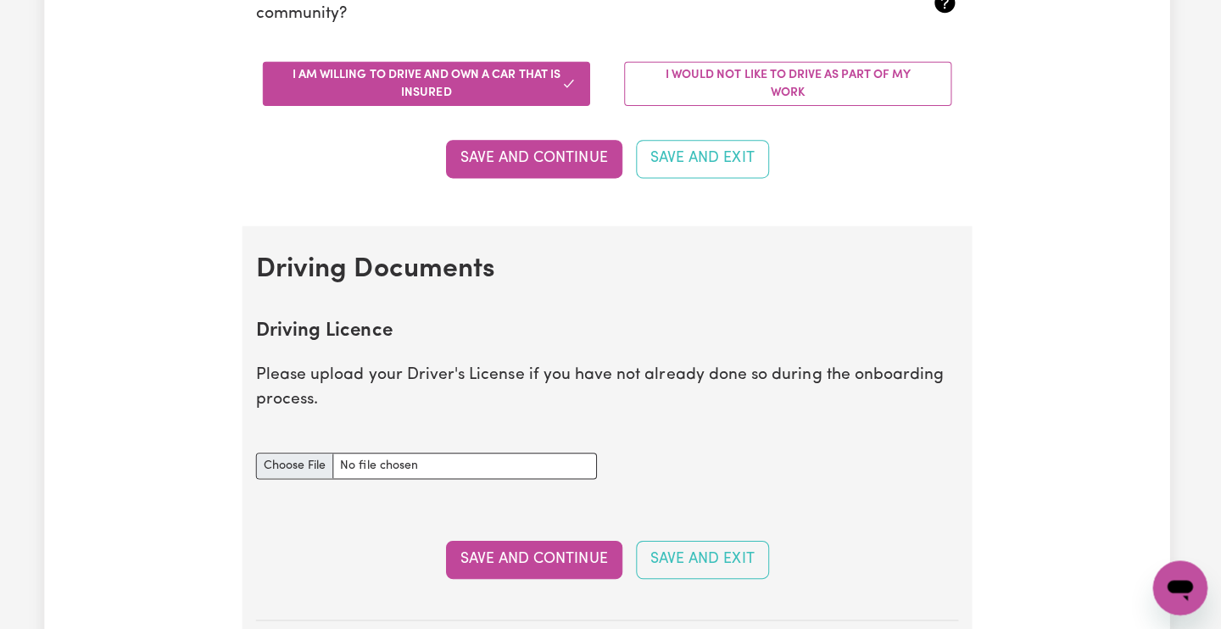
click at [280, 465] on input "Driving Licence document" at bounding box center [430, 467] width 339 height 26
type input "C:\fakepath\IMG_9667.JPG"
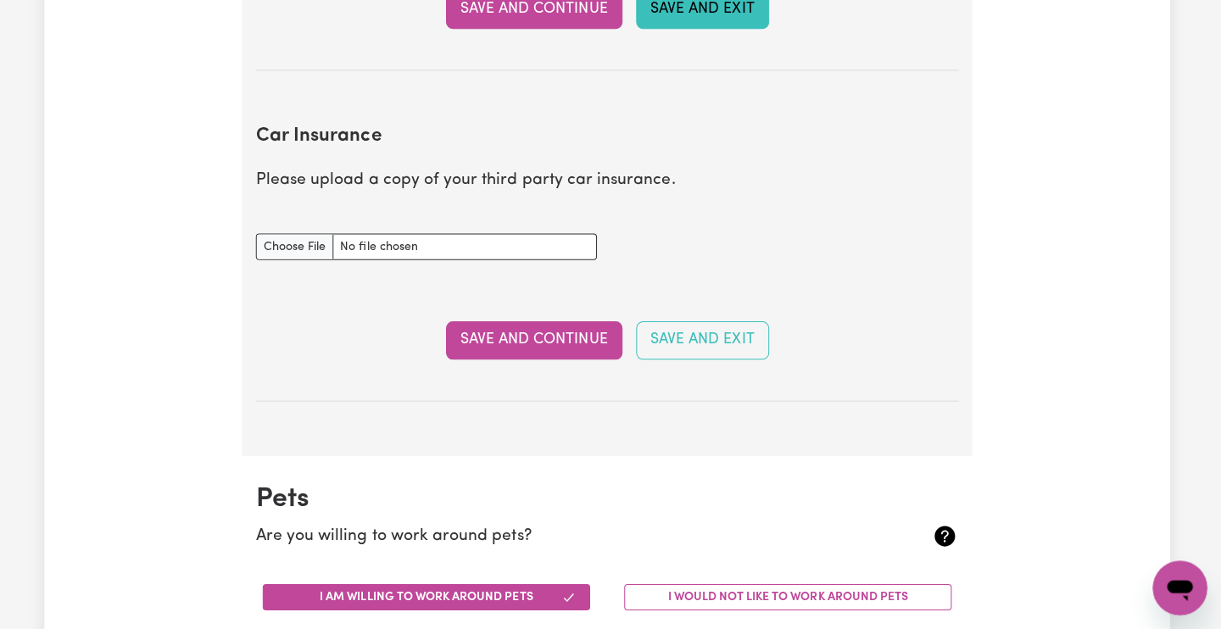
scroll to position [1026, 0]
click at [294, 236] on input "Car Insurance document" at bounding box center [430, 249] width 339 height 26
type input "C:\fakepath\Green Slip Certificate.pdf"
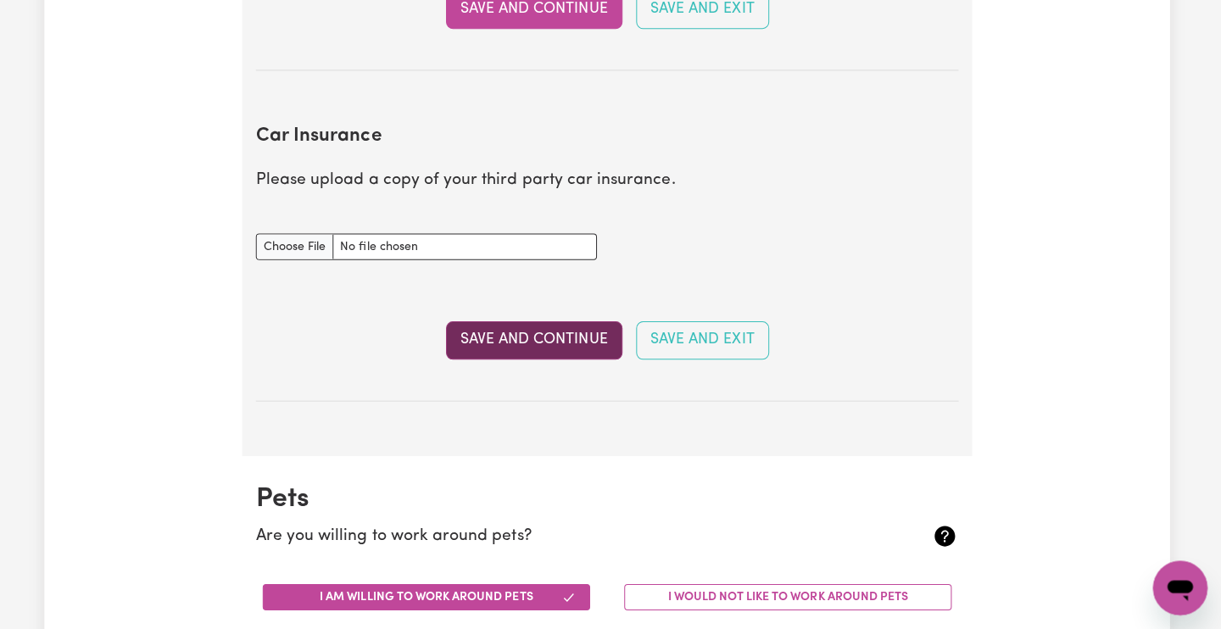
click at [576, 324] on button "Save and Continue" at bounding box center [538, 341] width 176 height 37
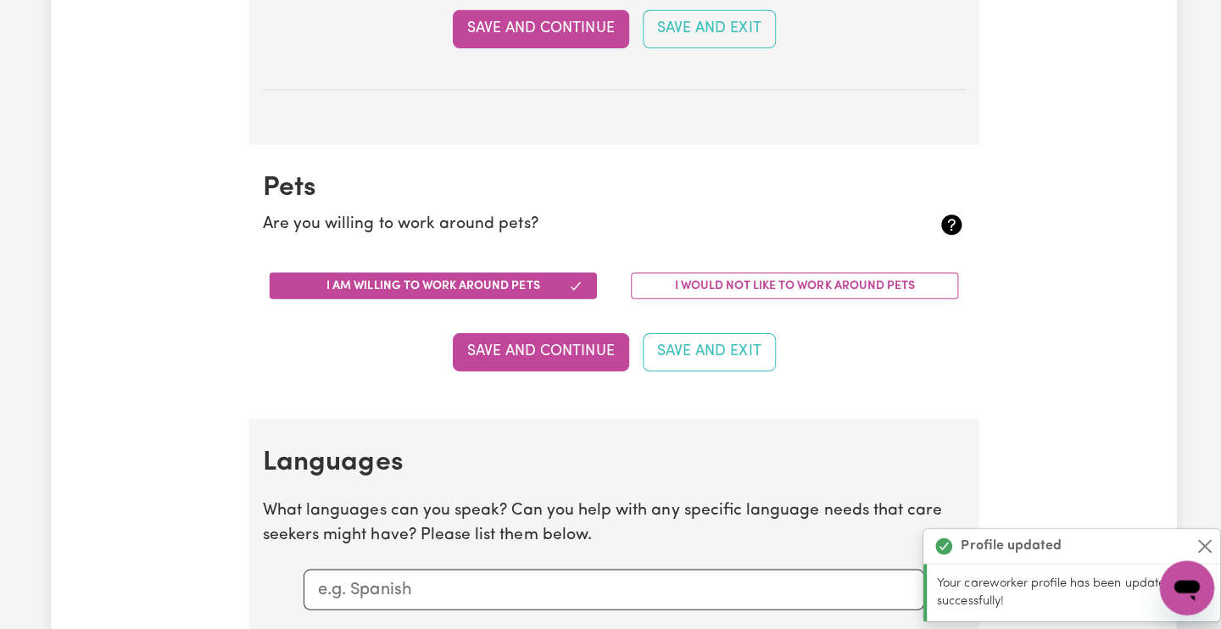
scroll to position [1504, 0]
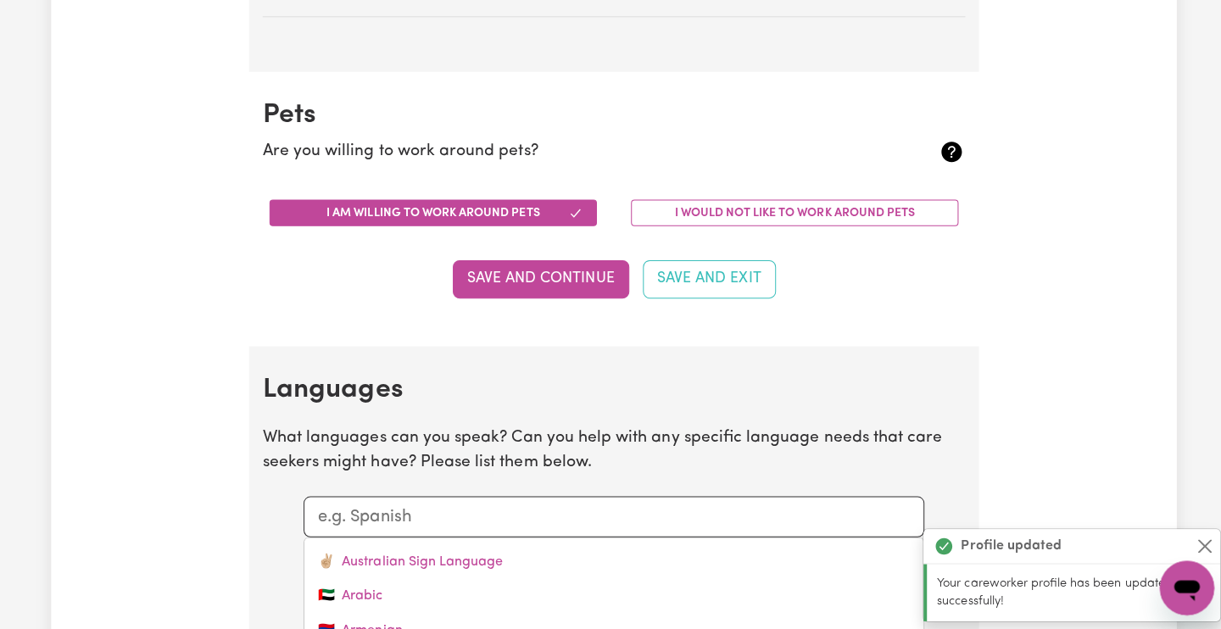
click at [476, 505] on input "text" at bounding box center [610, 517] width 588 height 25
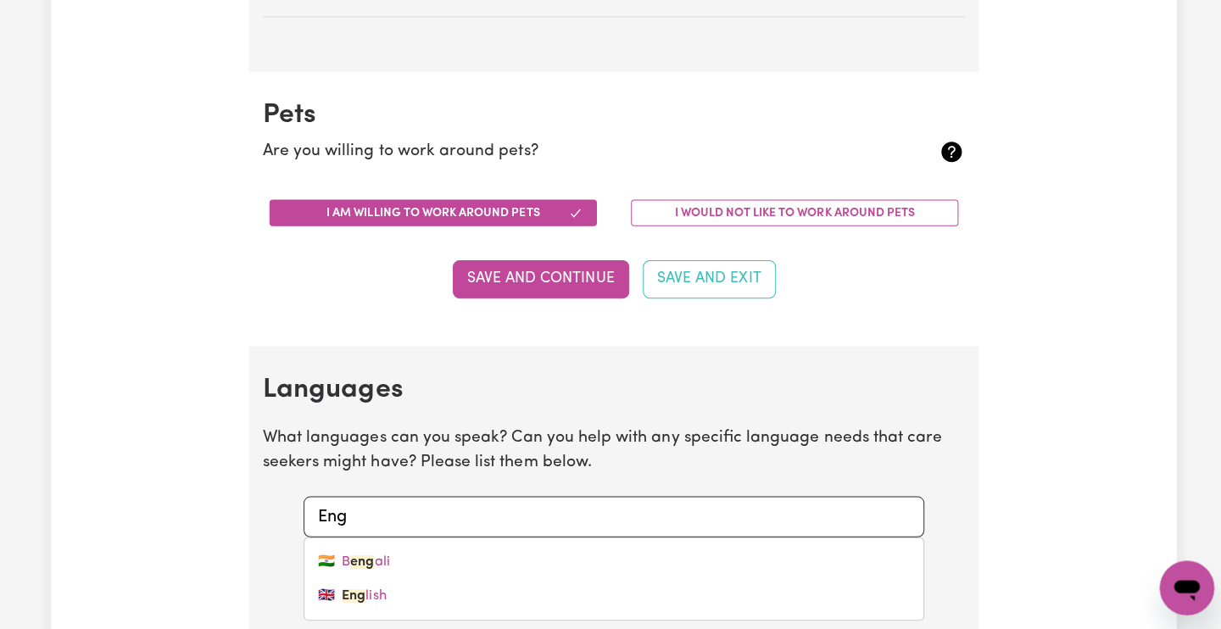
type input "Engl"
type input "English"
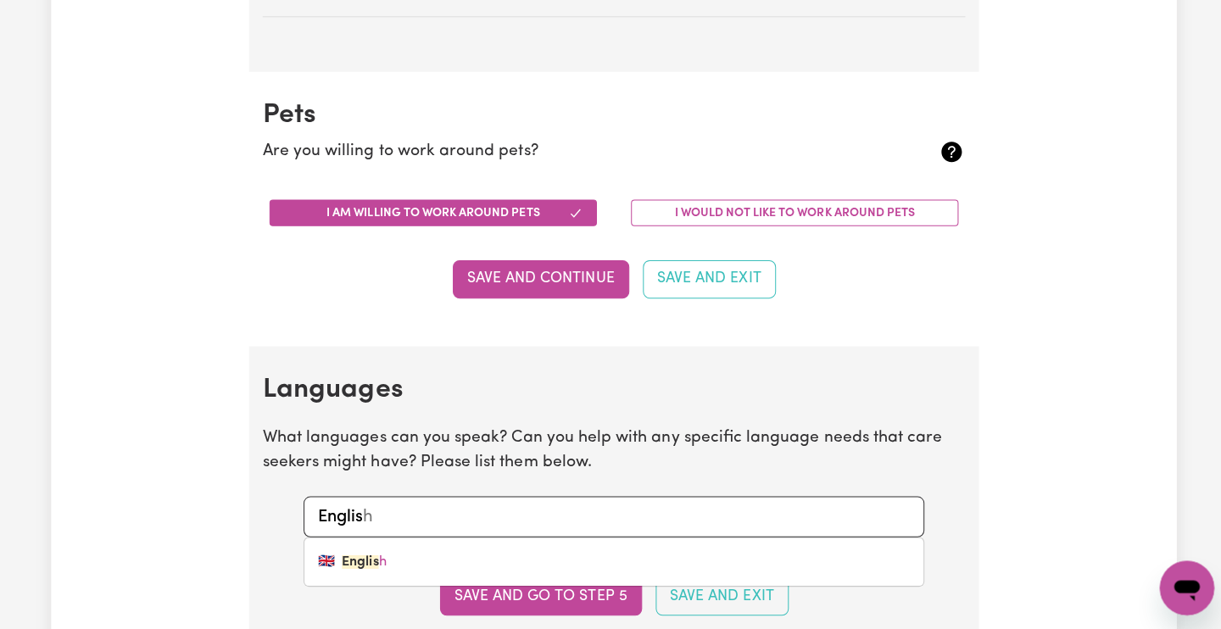
type input "English"
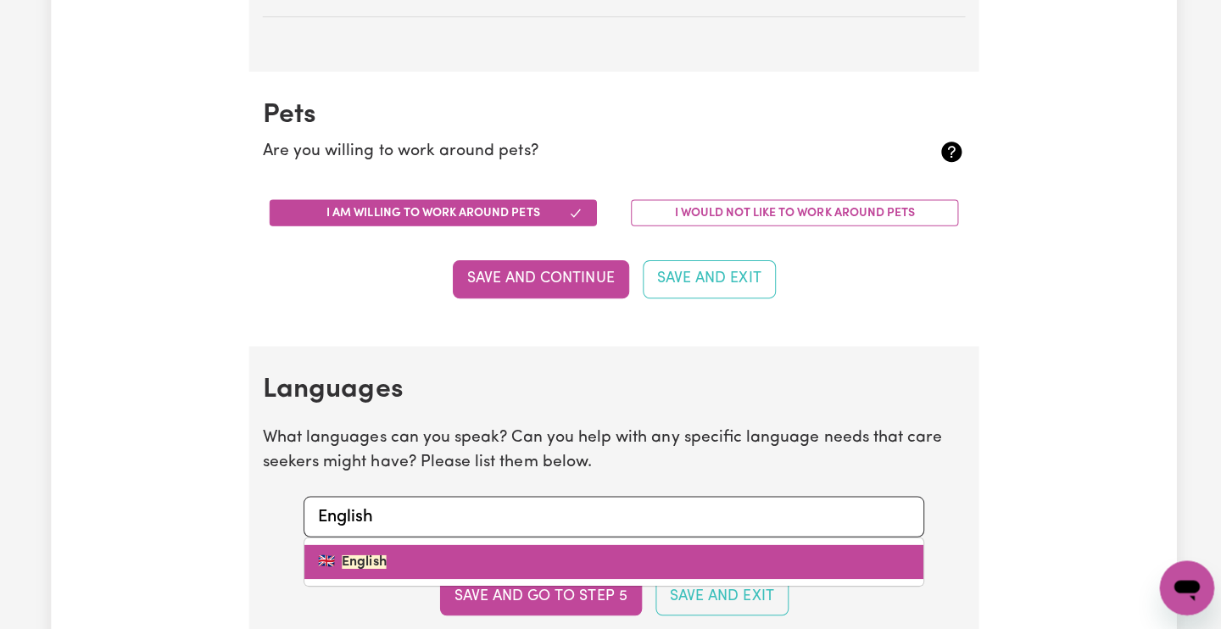
click at [453, 545] on link "🇬🇧 English" at bounding box center [611, 562] width 616 height 34
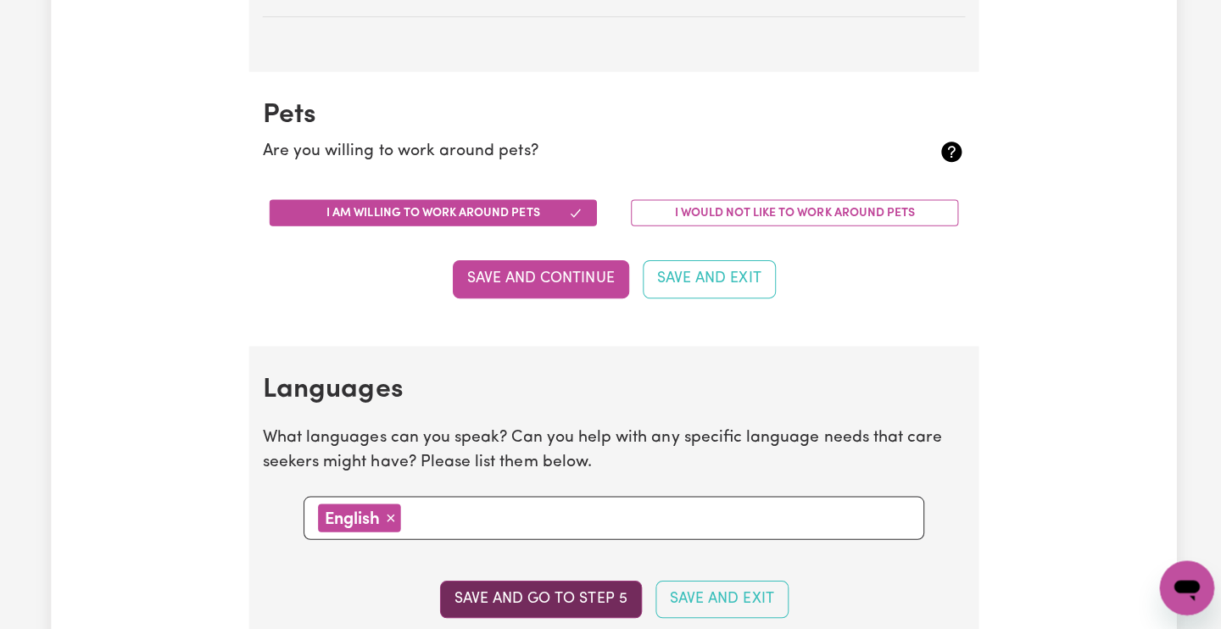
click at [526, 581] on button "Save and go to step 5" at bounding box center [538, 599] width 201 height 37
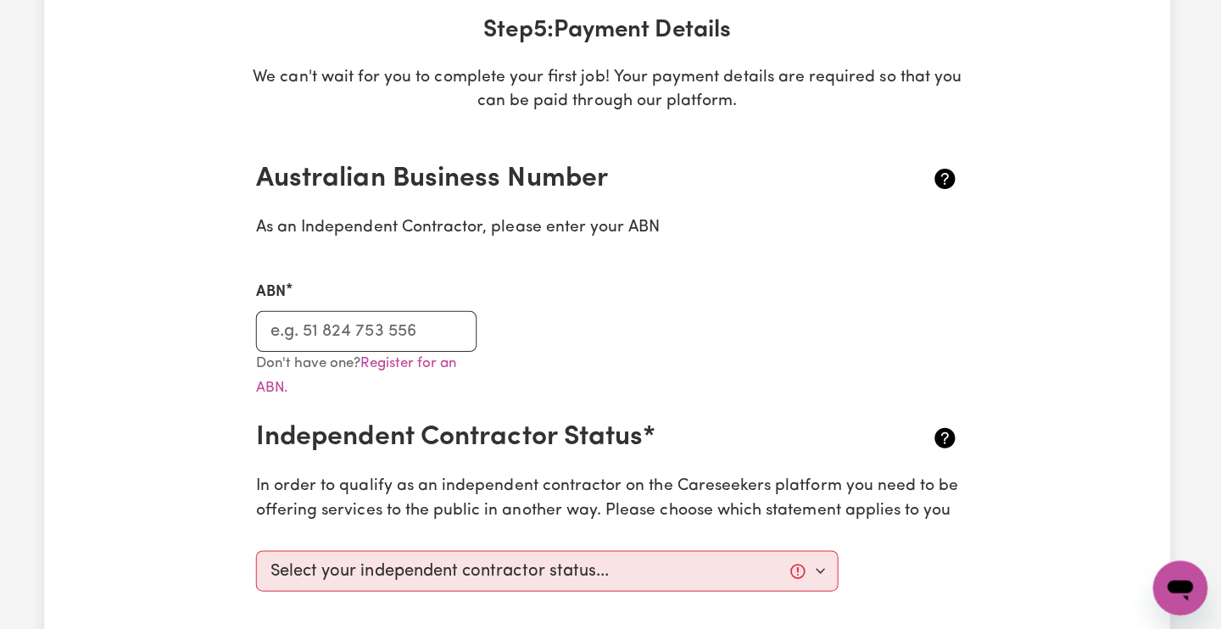
scroll to position [260, 0]
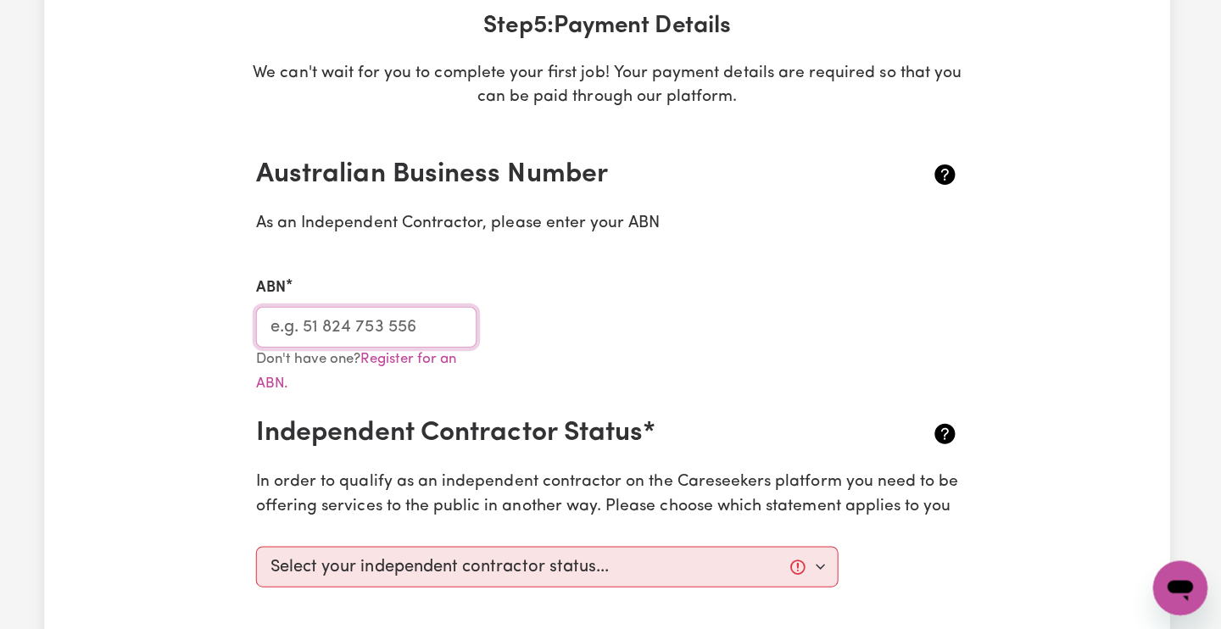
click at [360, 321] on input "ABN" at bounding box center [371, 329] width 220 height 41
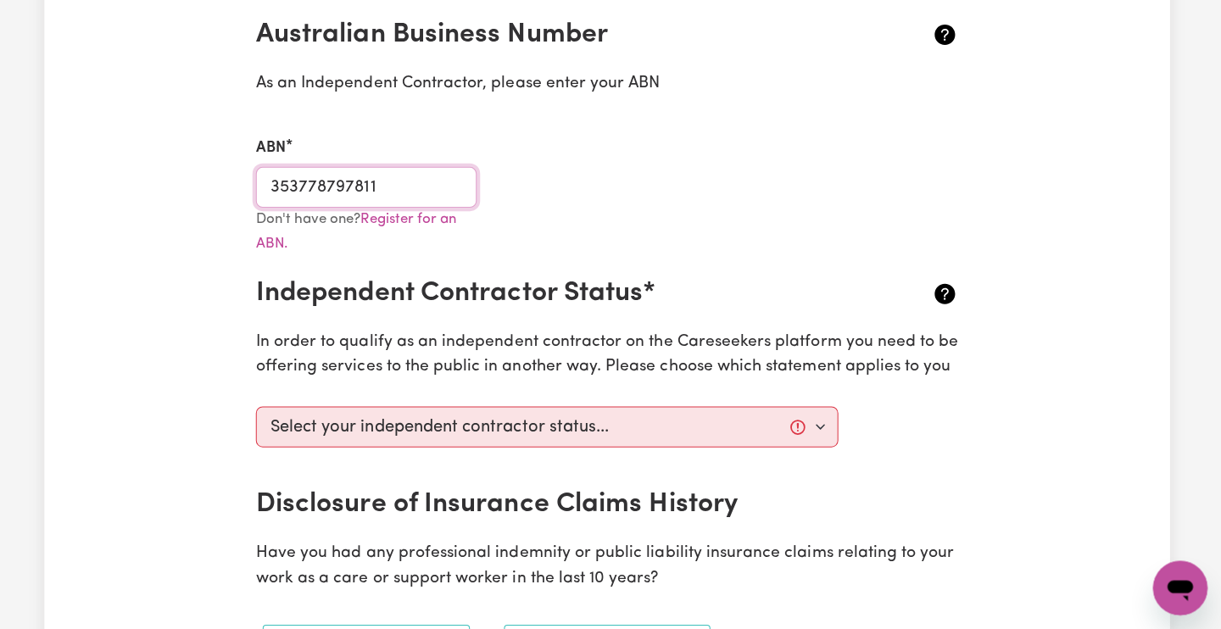
scroll to position [402, 0]
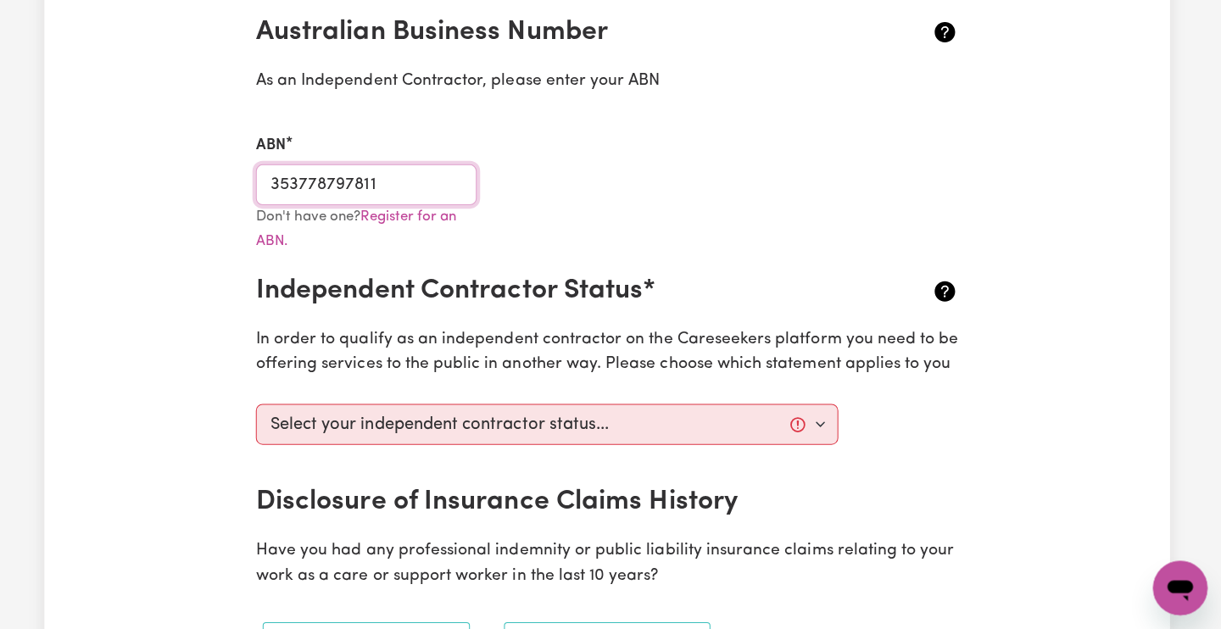
type input "353778797811"
select select "I am working in another industry"
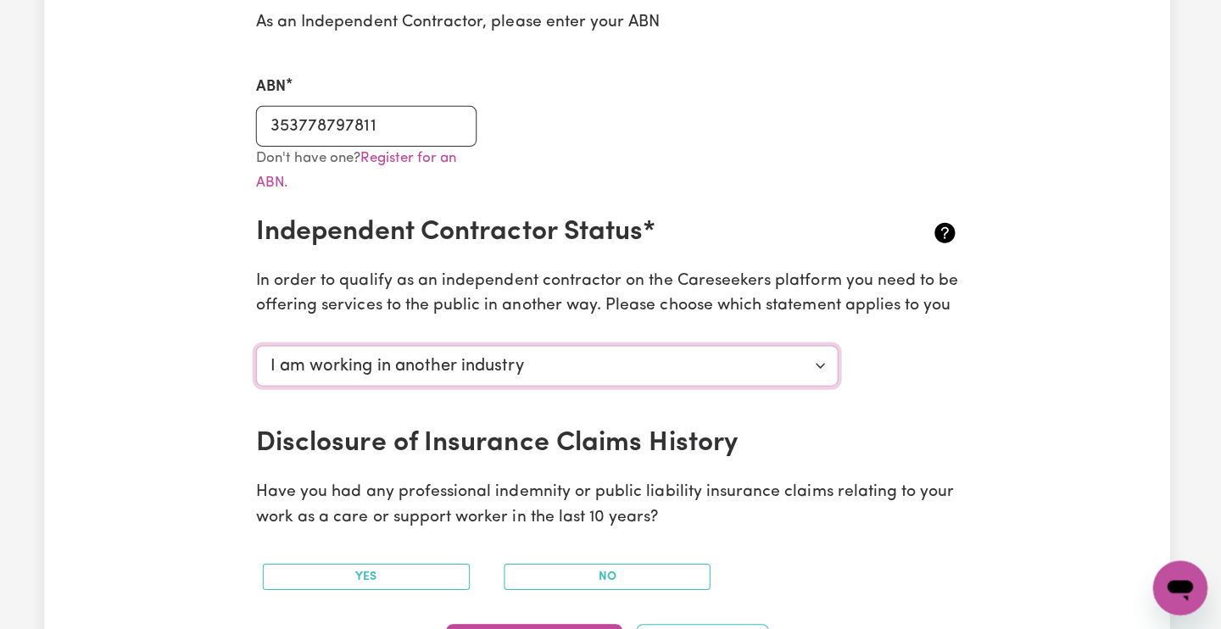
scroll to position [485, 0]
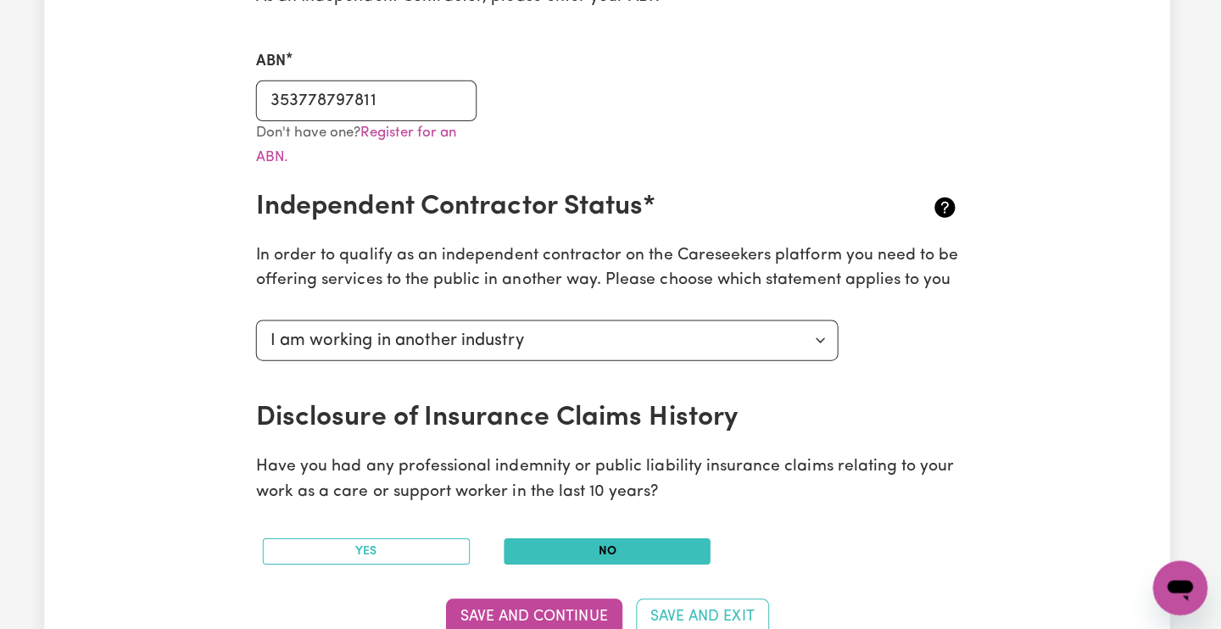
click at [550, 539] on button "No" at bounding box center [611, 552] width 206 height 26
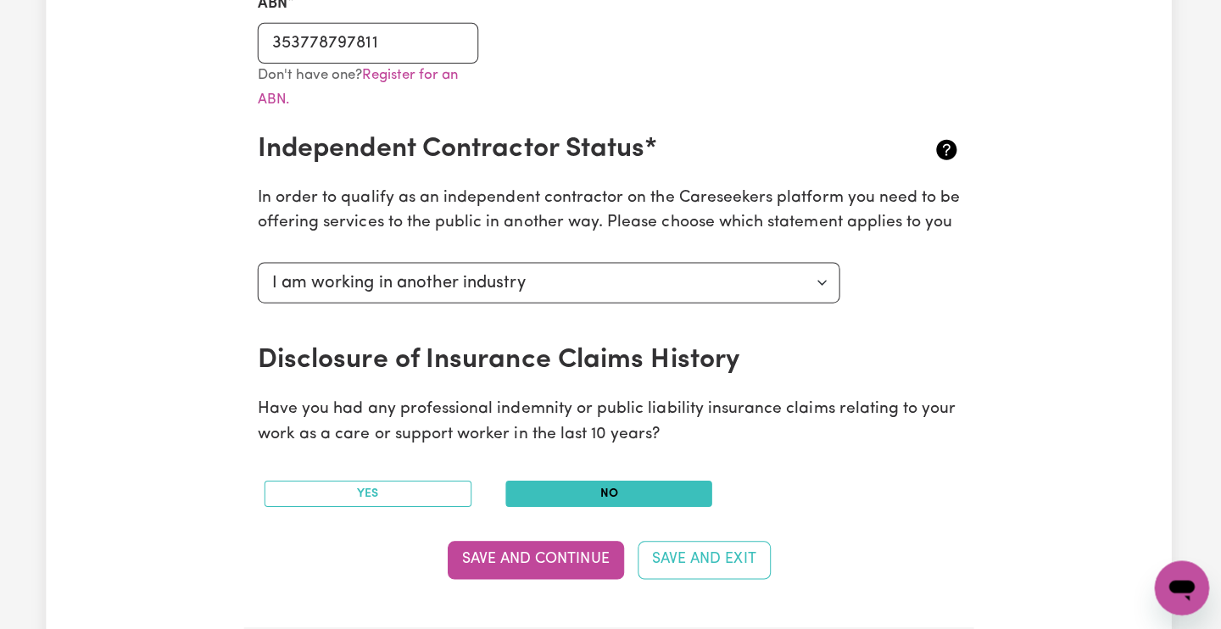
scroll to position [577, 0]
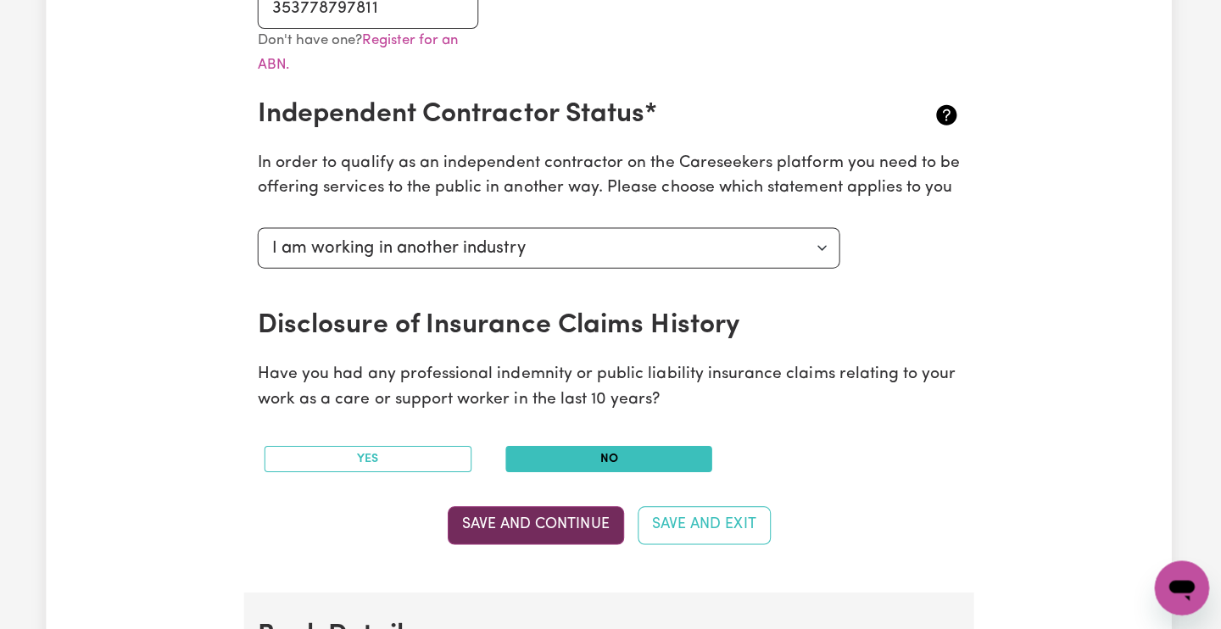
click at [545, 525] on button "Save and Continue" at bounding box center [538, 525] width 176 height 37
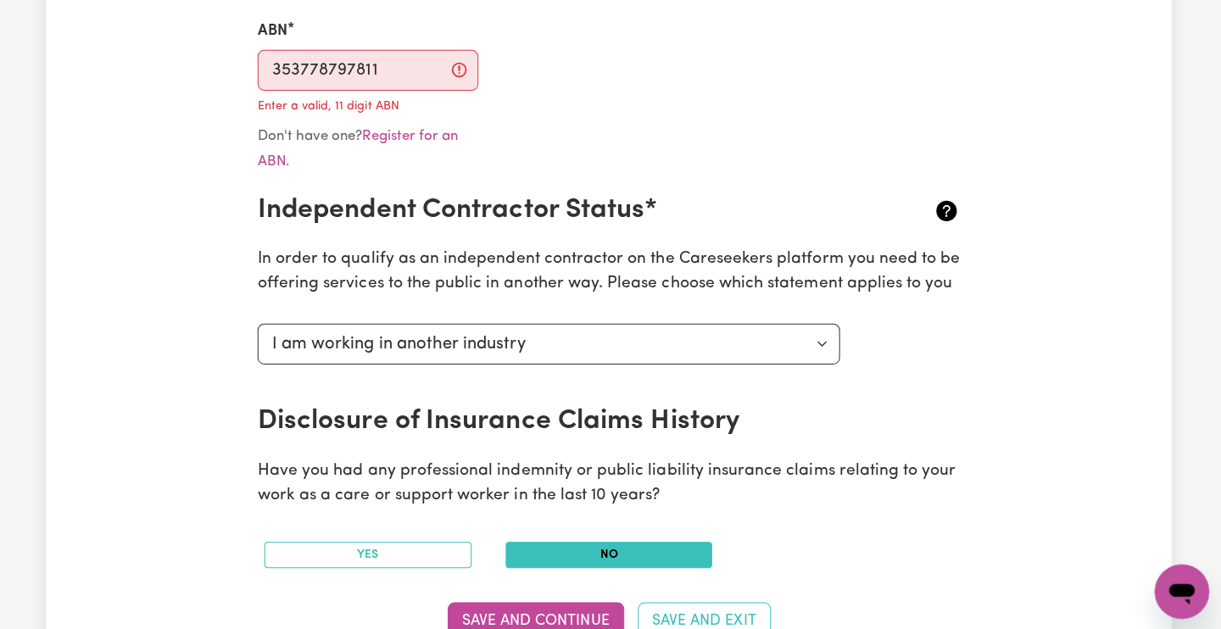
scroll to position [518, 0]
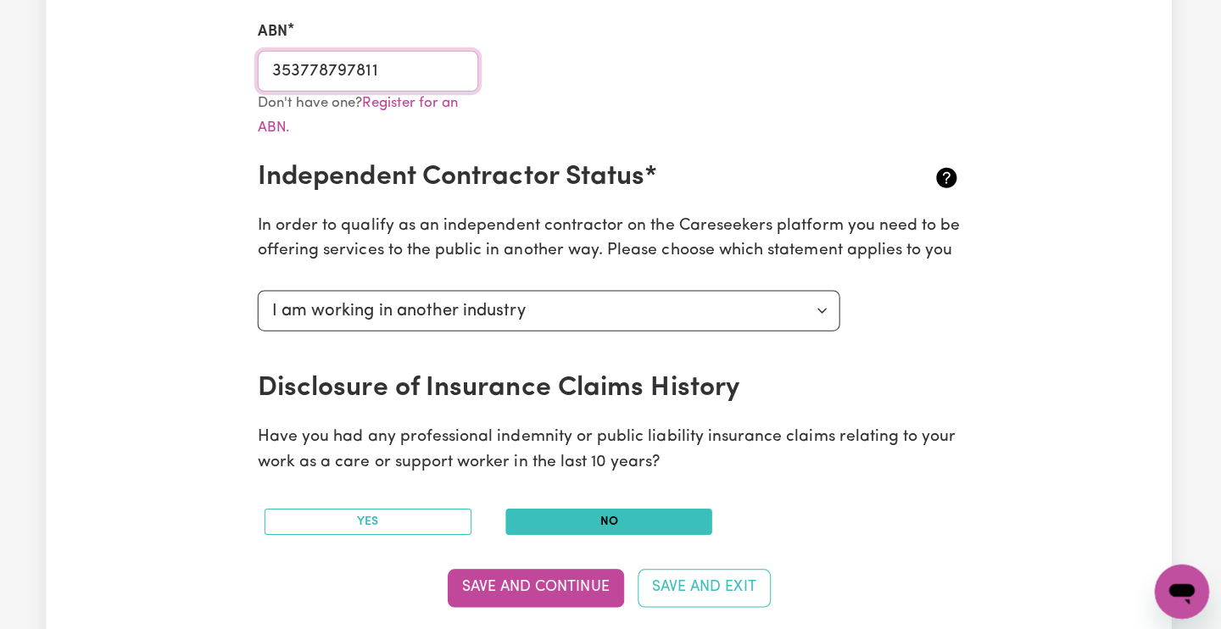
click at [305, 70] on input "353778797811" at bounding box center [371, 71] width 220 height 41
type input "35378797811"
click at [487, 577] on button "Save and Continue" at bounding box center [538, 584] width 176 height 37
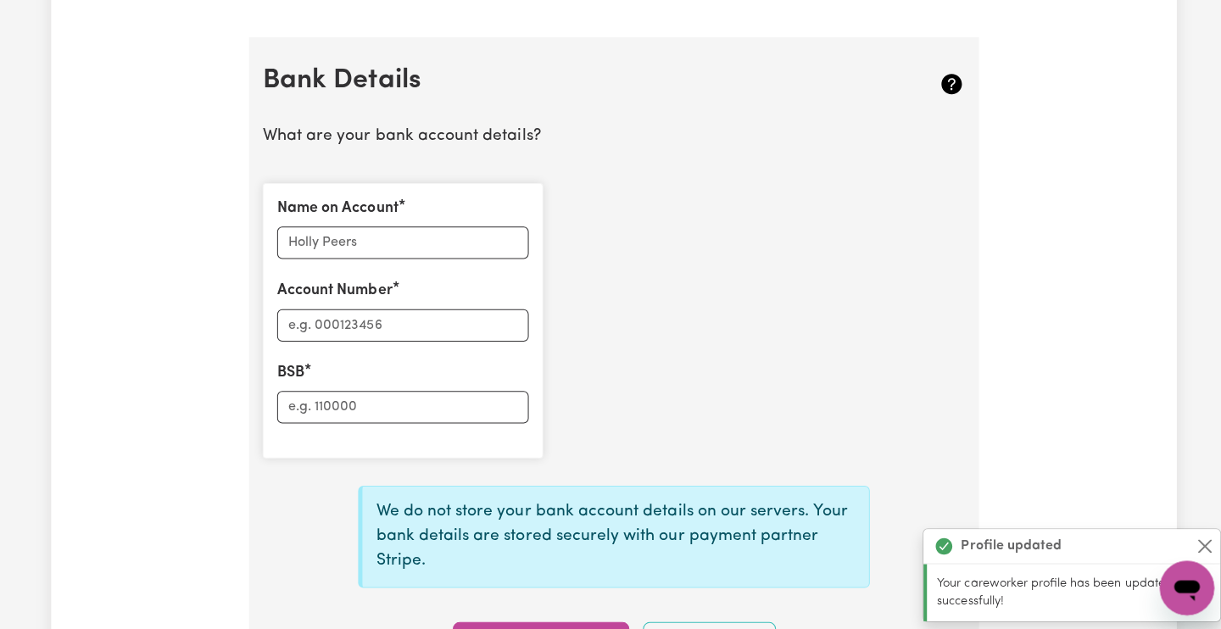
scroll to position [1156, 0]
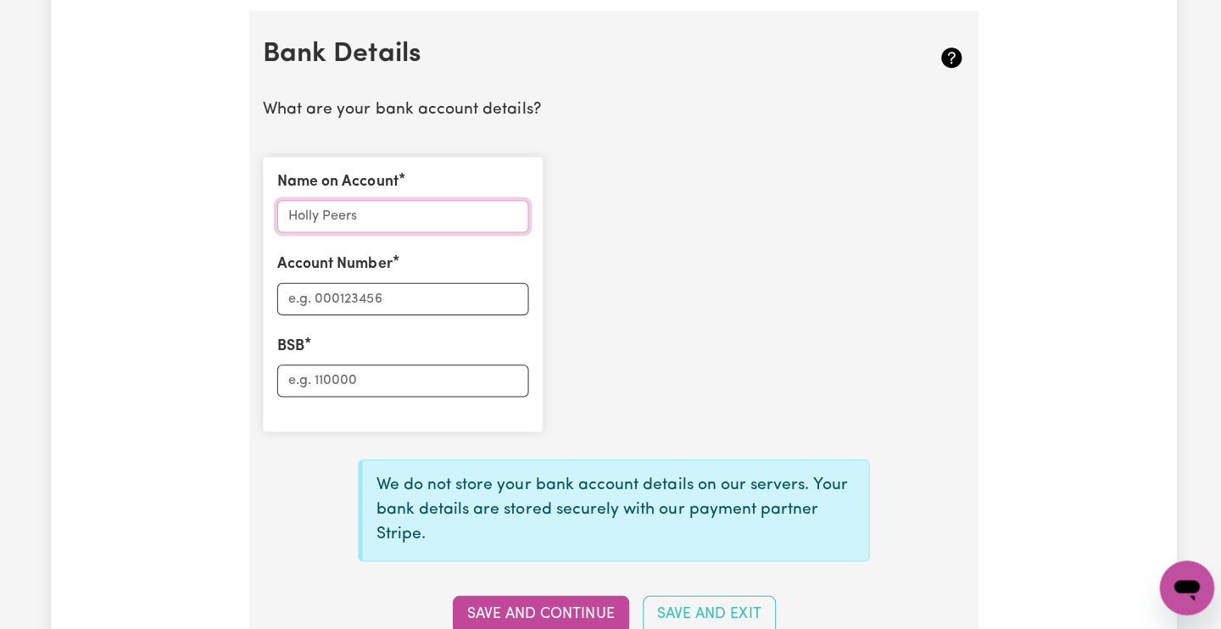
click at [384, 203] on input "Name on Account" at bounding box center [401, 219] width 250 height 32
type input "L"
type input "[PERSON_NAME]"
click at [362, 285] on input "Account Number" at bounding box center [401, 301] width 250 height 32
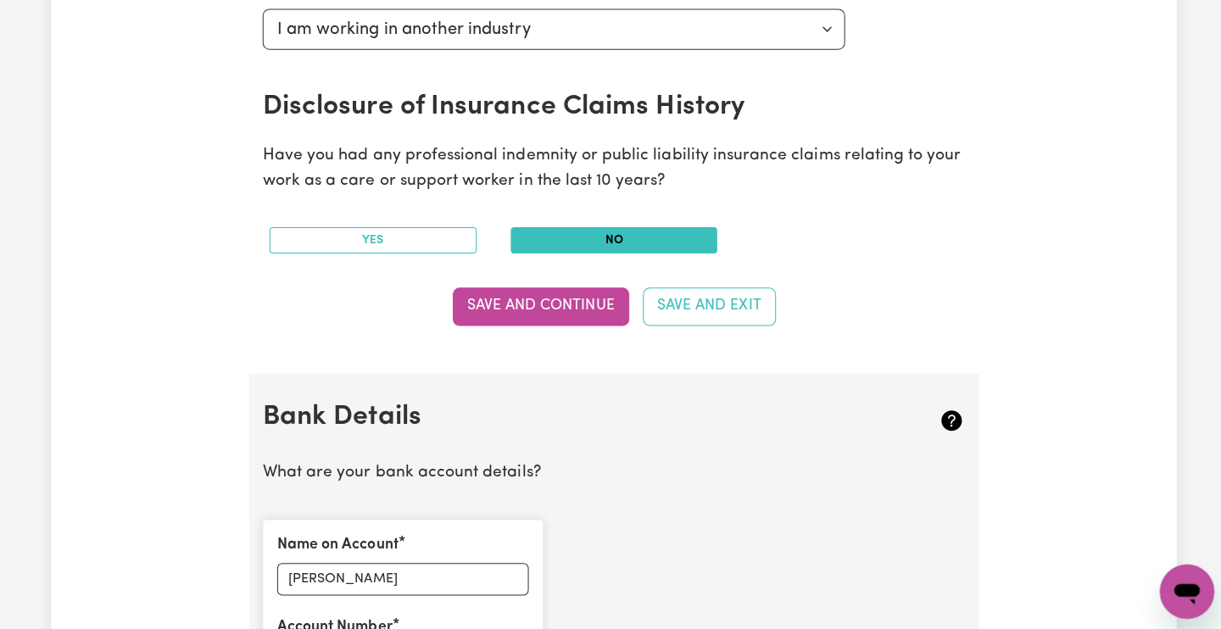
scroll to position [796, 0]
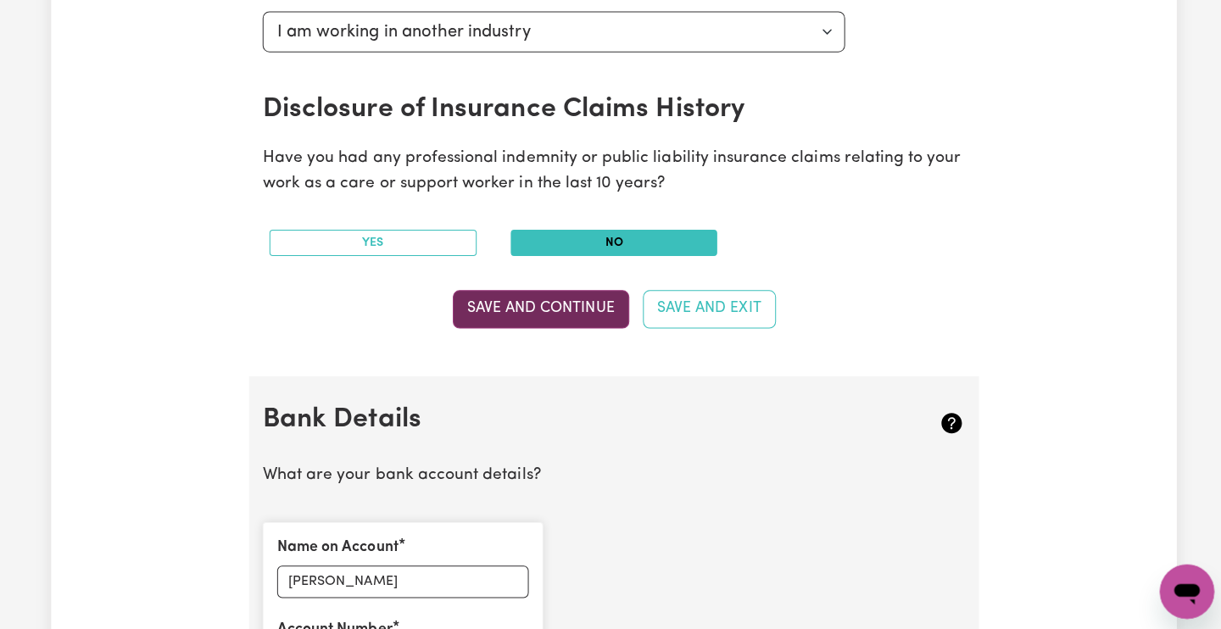
click at [543, 301] on button "Save and Continue" at bounding box center [538, 306] width 176 height 37
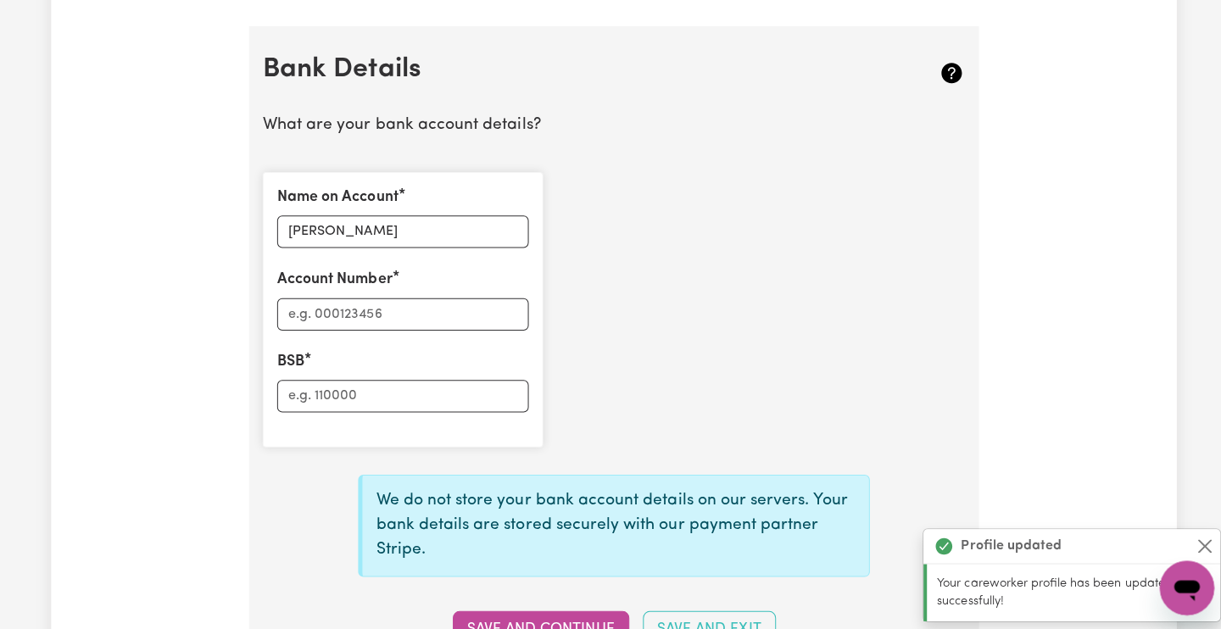
scroll to position [1156, 0]
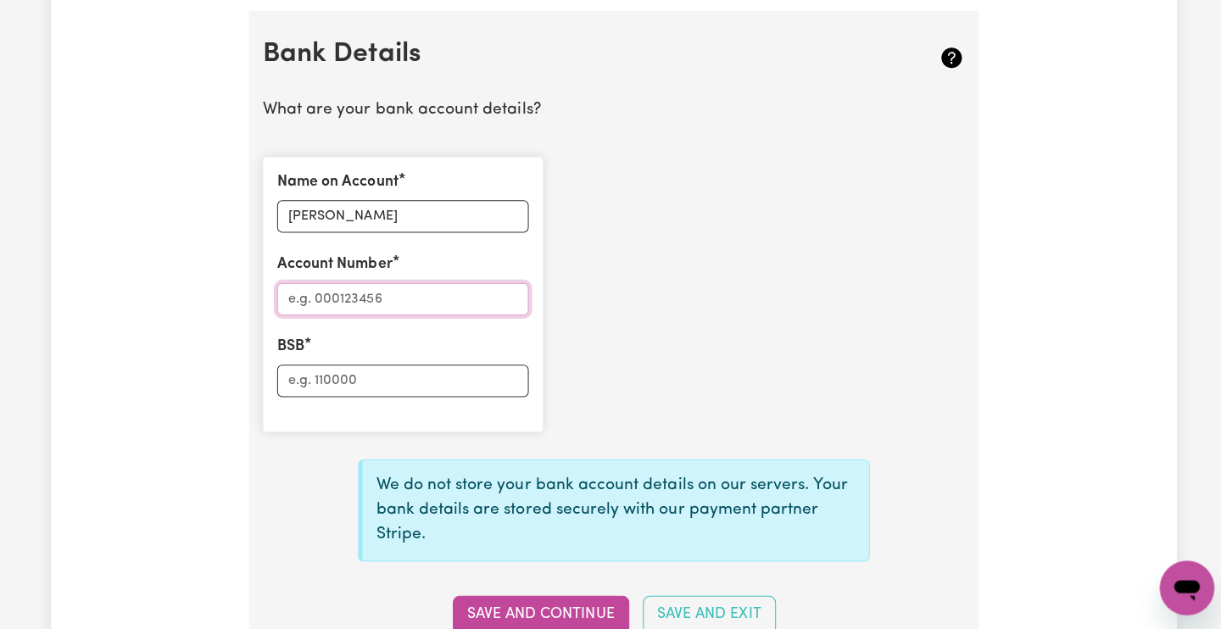
click at [358, 285] on input "Account Number" at bounding box center [401, 301] width 250 height 32
type input "118961937"
click at [348, 366] on input "BSB" at bounding box center [401, 382] width 250 height 32
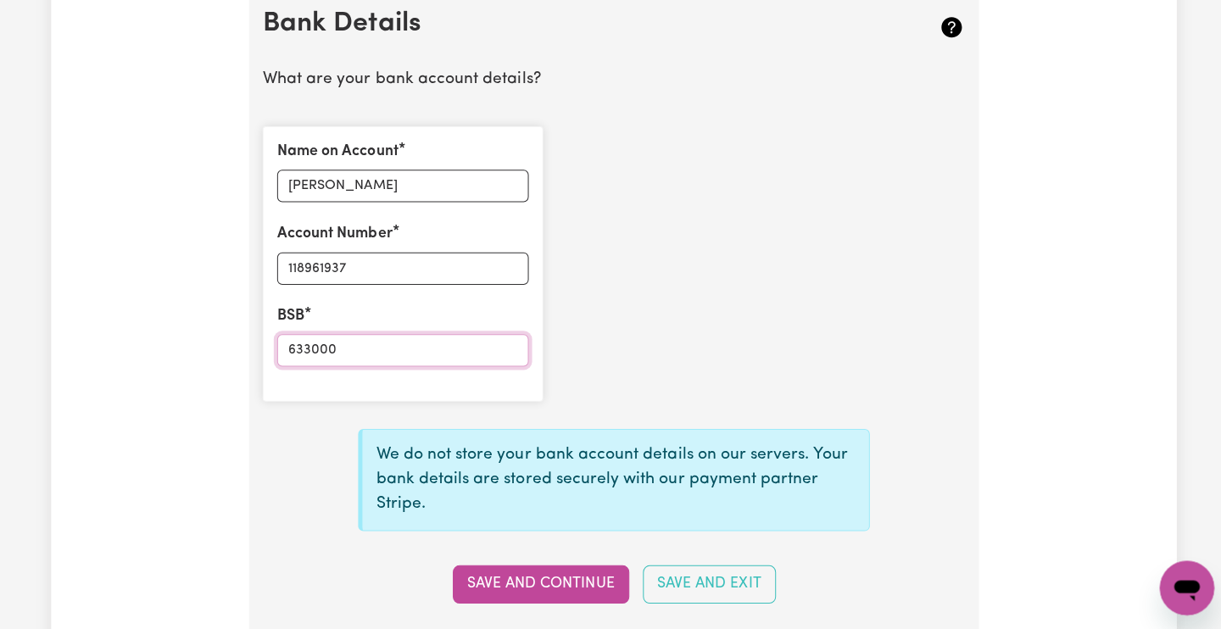
scroll to position [1188, 0]
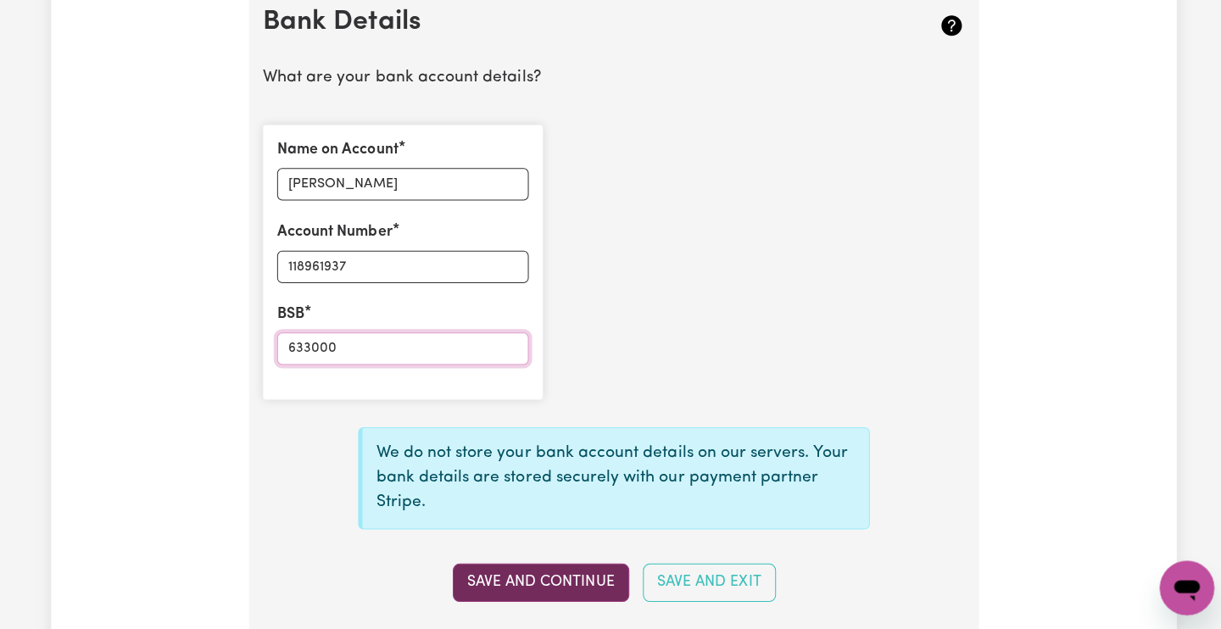
type input "633000"
click at [515, 564] on button "Save and Continue" at bounding box center [538, 582] width 176 height 37
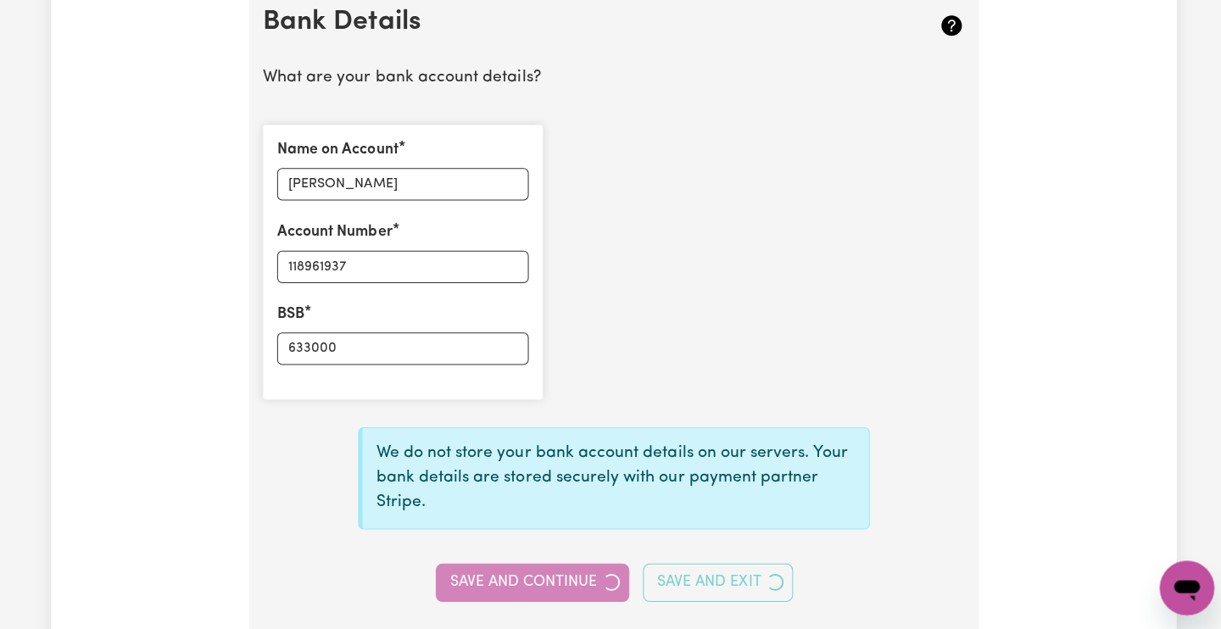
type input "****1937"
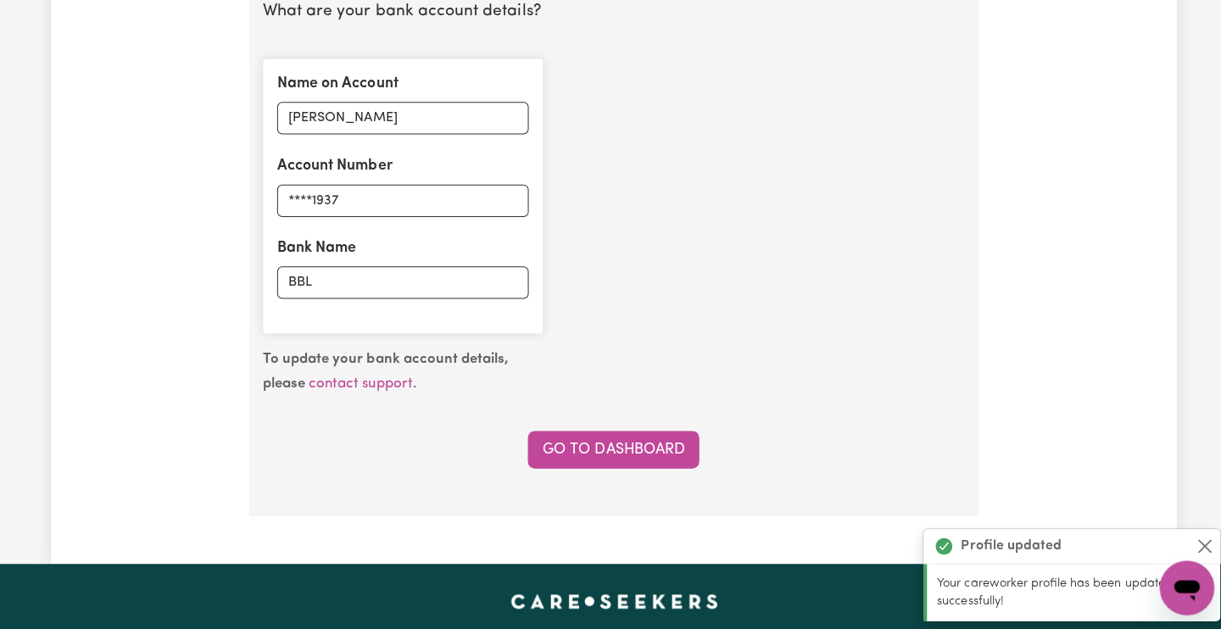
scroll to position [1255, 0]
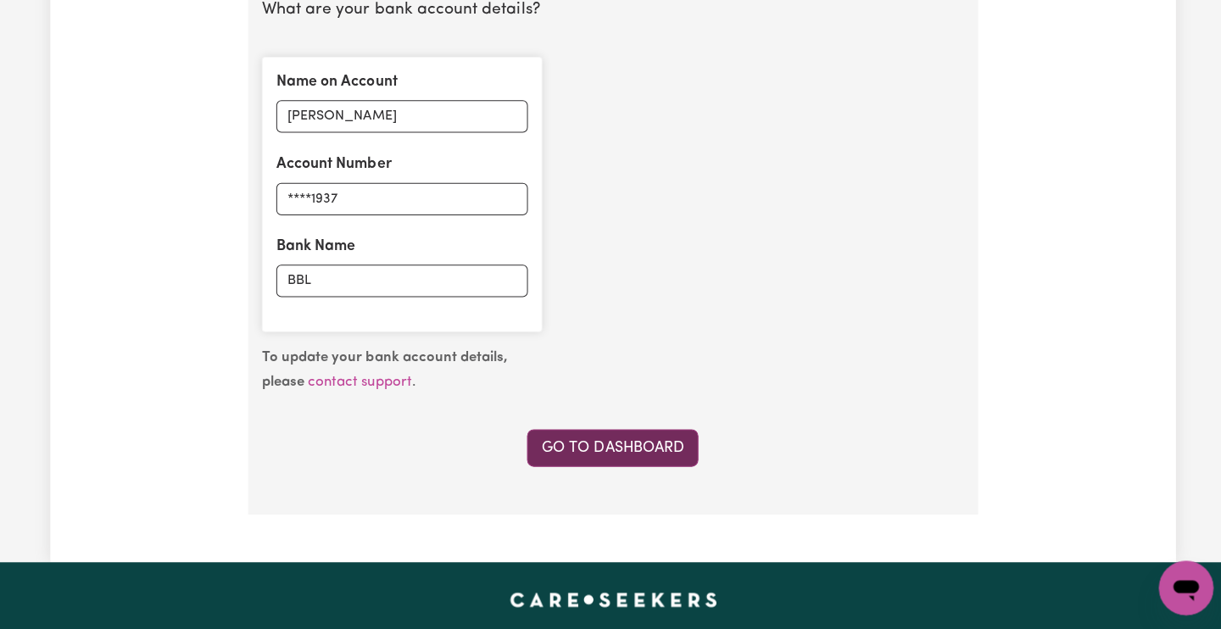
click at [585, 438] on link "Go to Dashboard" at bounding box center [610, 449] width 170 height 37
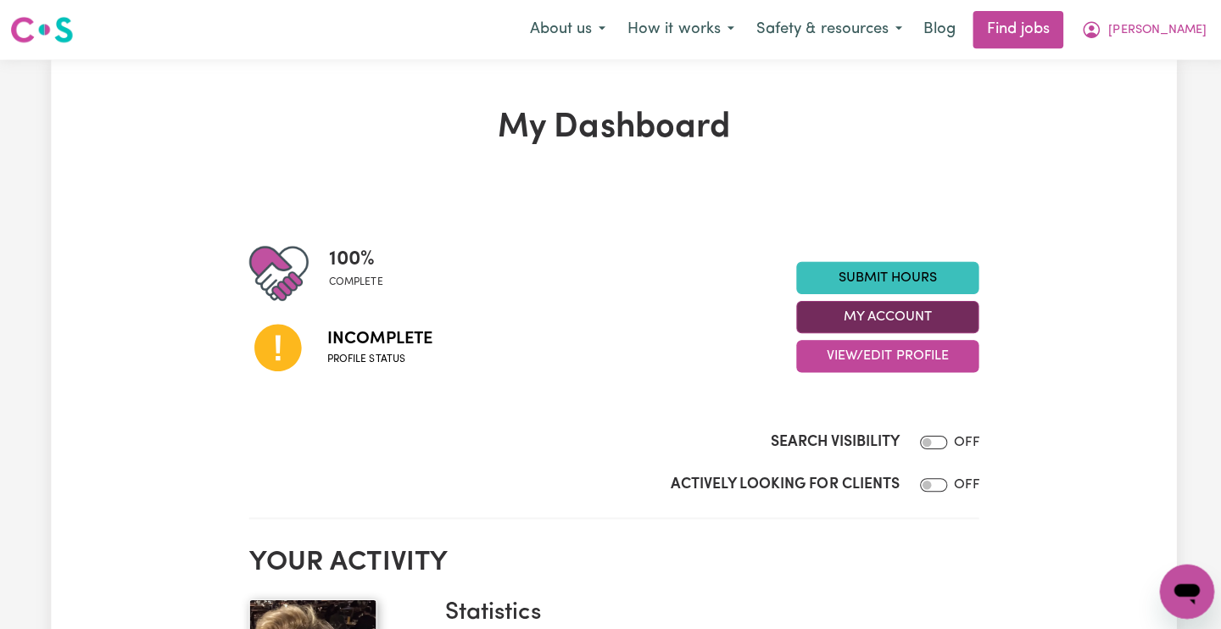
click at [832, 309] on button "My Account" at bounding box center [882, 315] width 181 height 32
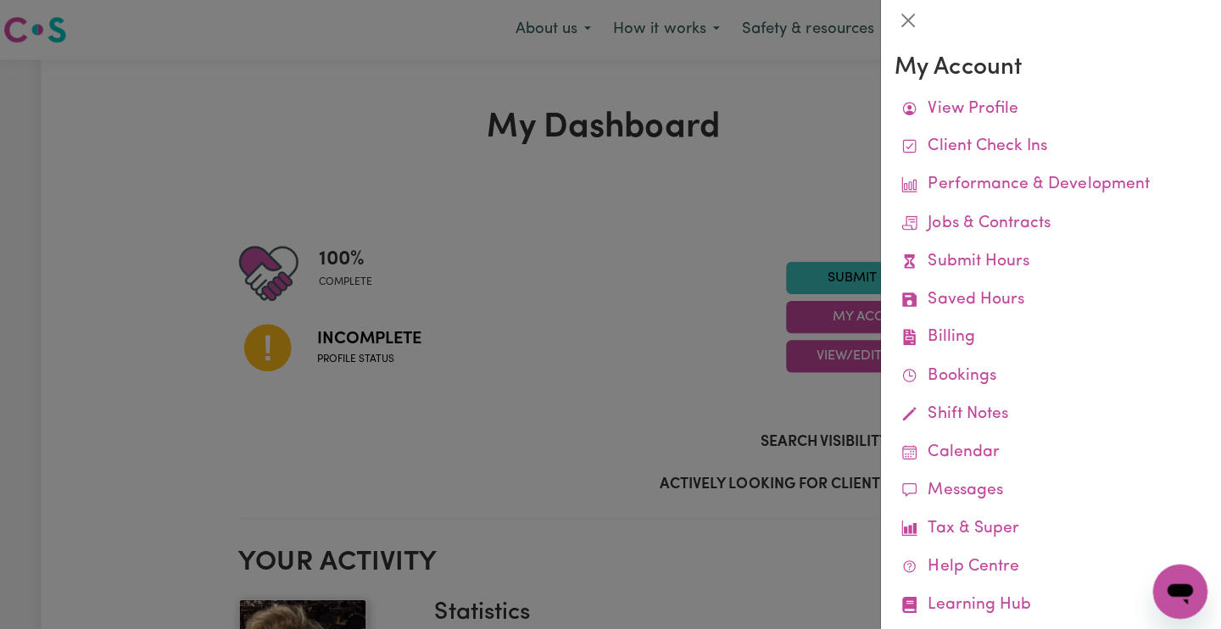
click at [617, 332] on div at bounding box center [610, 314] width 1221 height 629
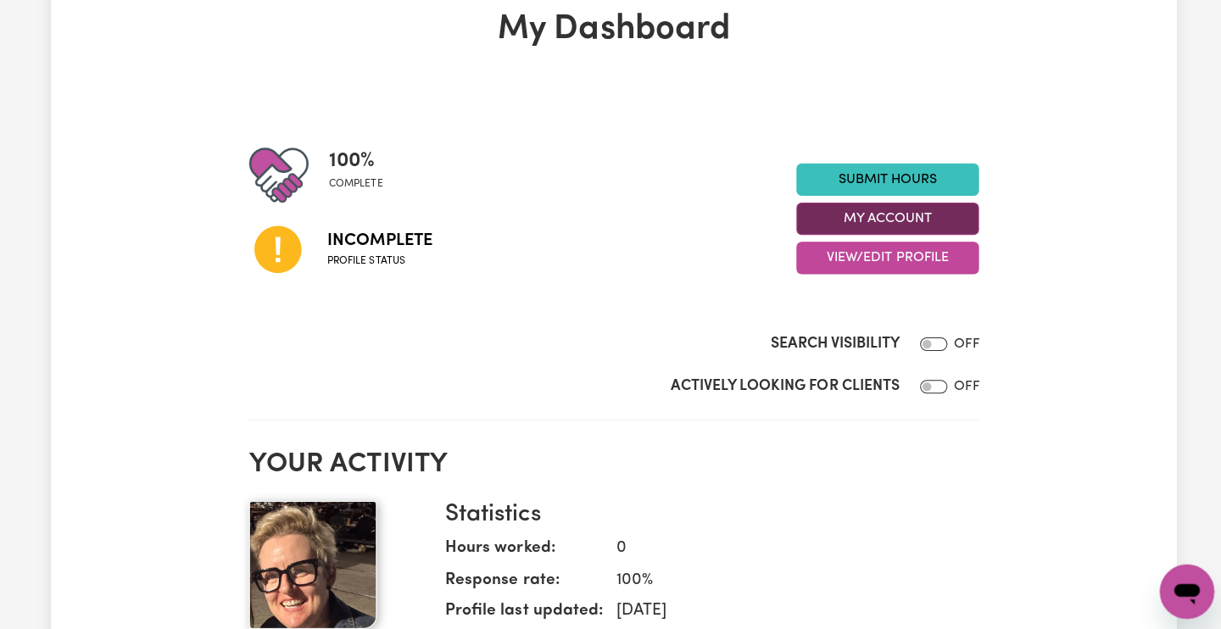
scroll to position [42, 0]
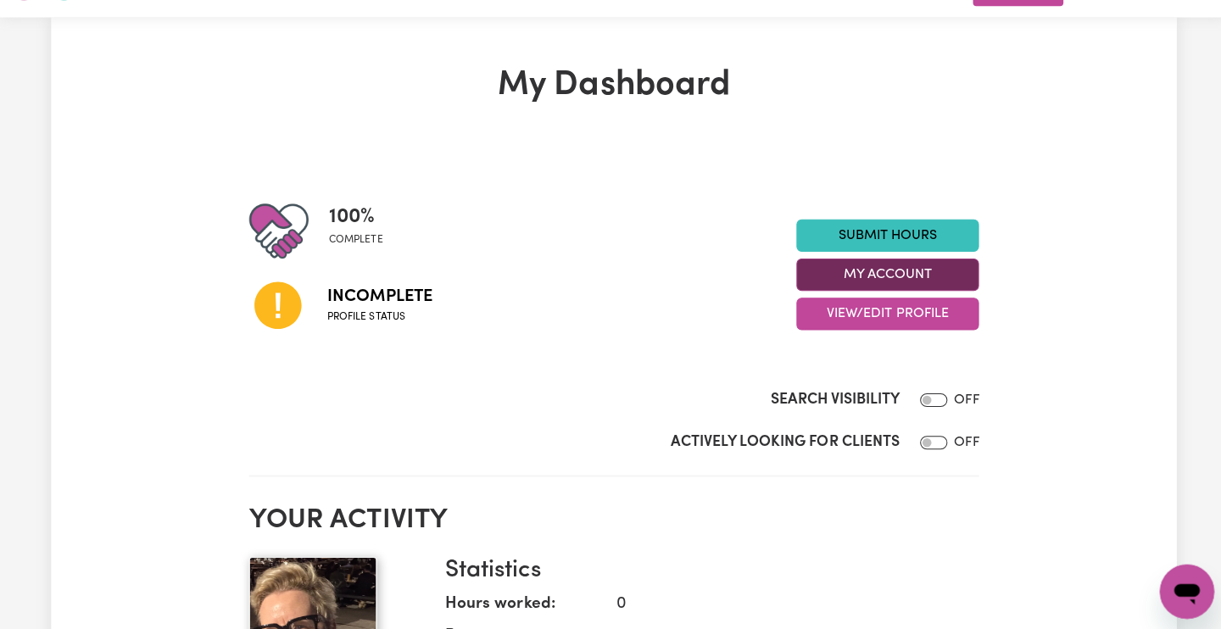
click at [877, 265] on button "My Account" at bounding box center [882, 273] width 181 height 32
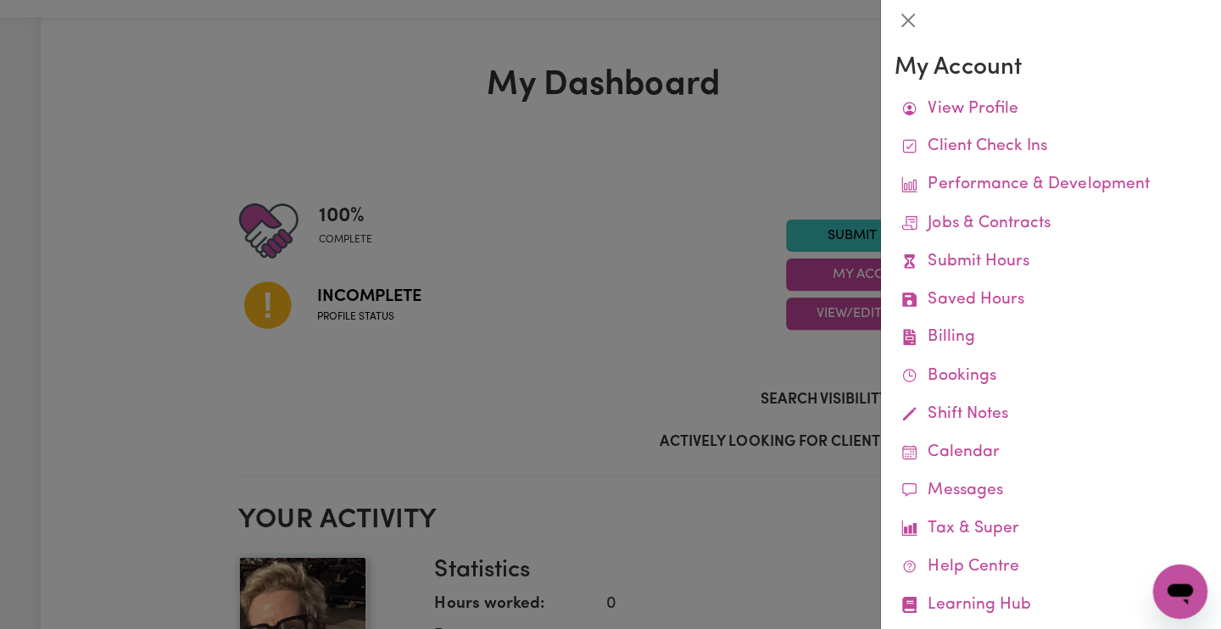
click at [660, 249] on div at bounding box center [610, 314] width 1221 height 629
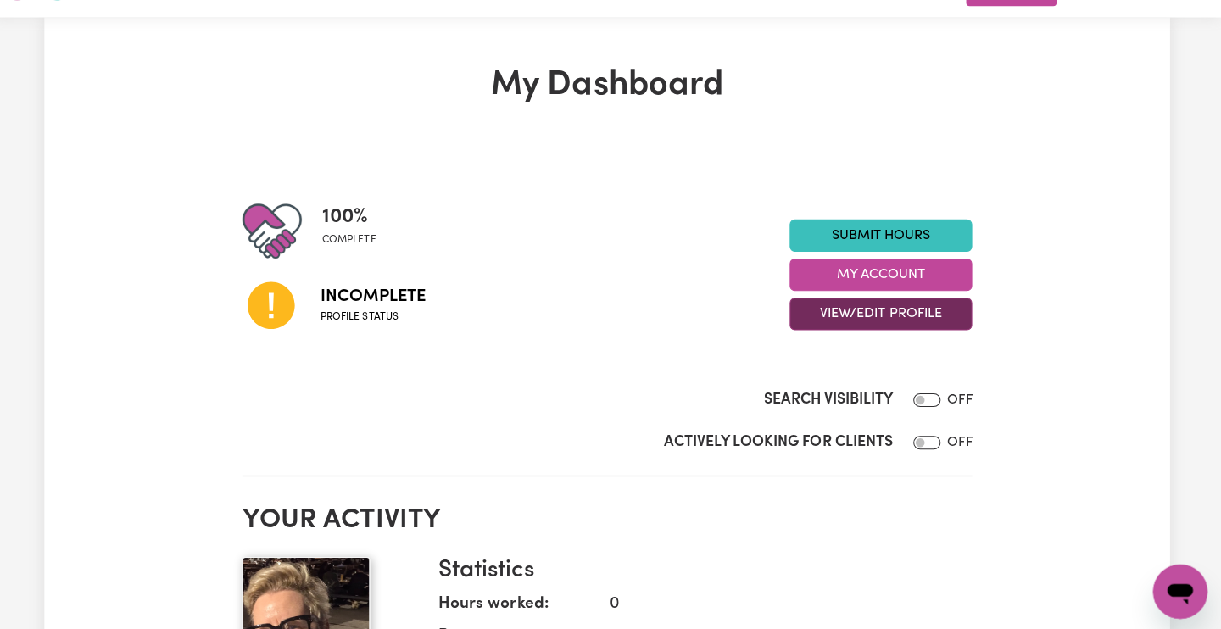
click at [844, 308] on button "View/Edit Profile" at bounding box center [882, 312] width 181 height 32
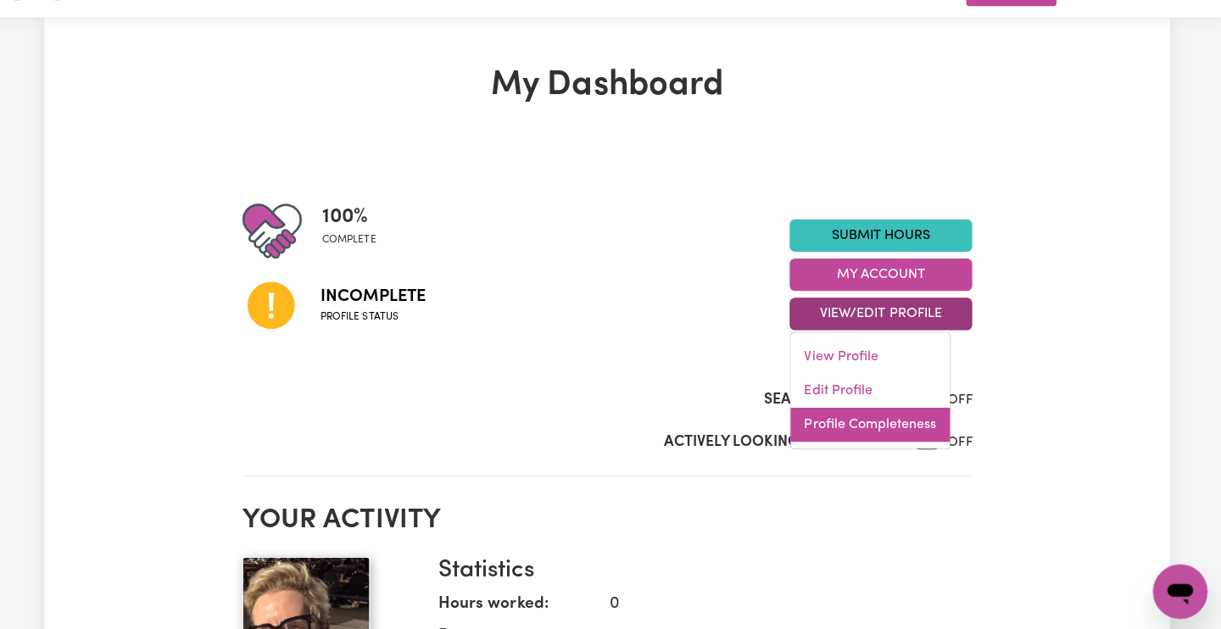
click at [861, 412] on link "Profile Completeness" at bounding box center [872, 422] width 159 height 34
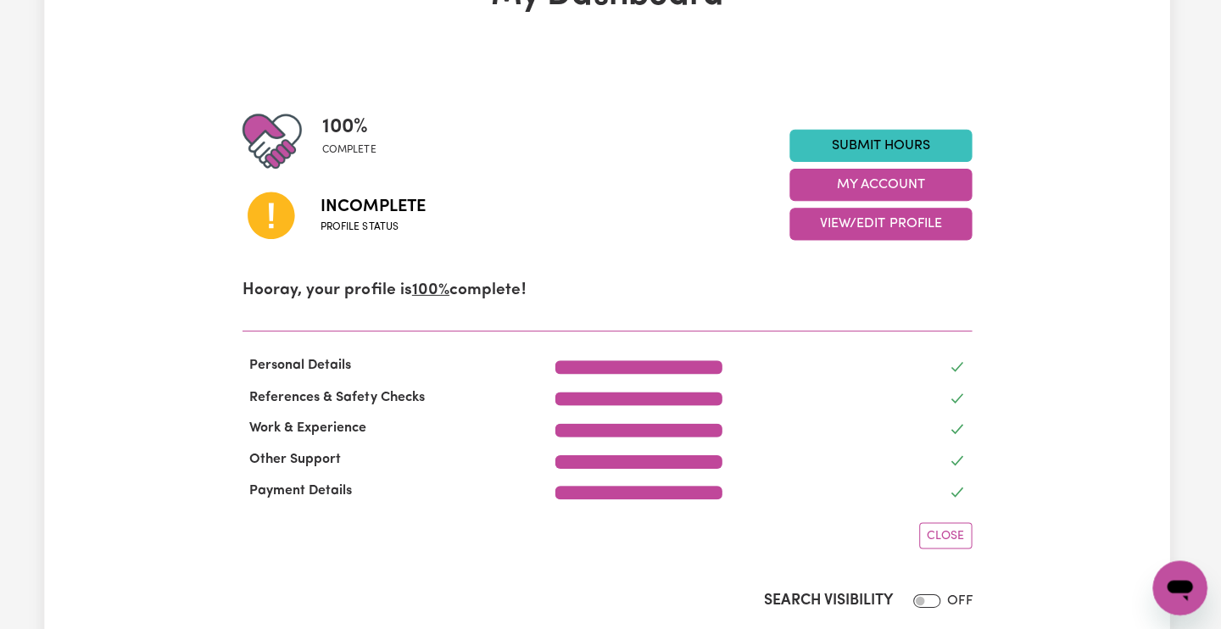
scroll to position [129, 0]
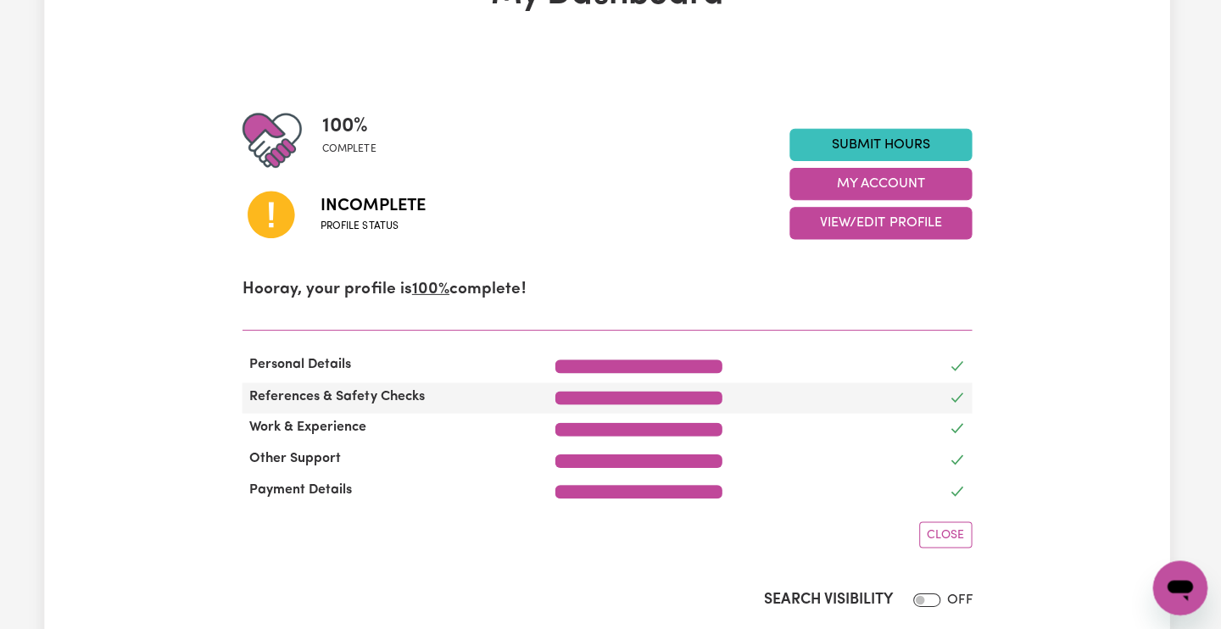
click at [685, 393] on div at bounding box center [642, 400] width 166 height 14
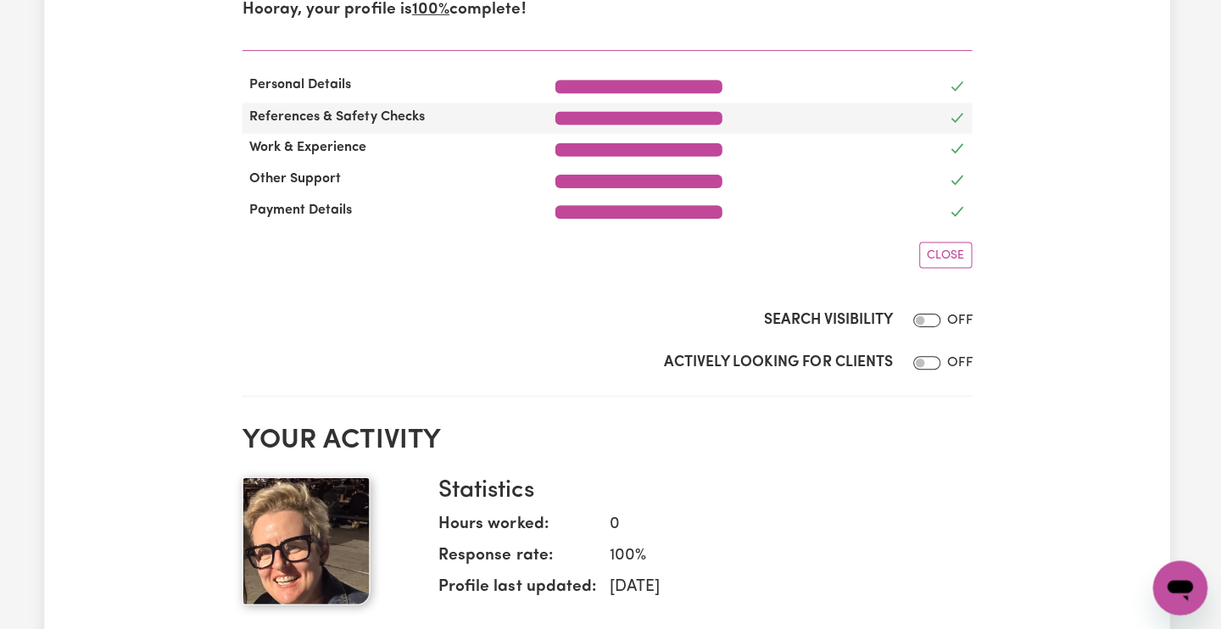
scroll to position [431, 0]
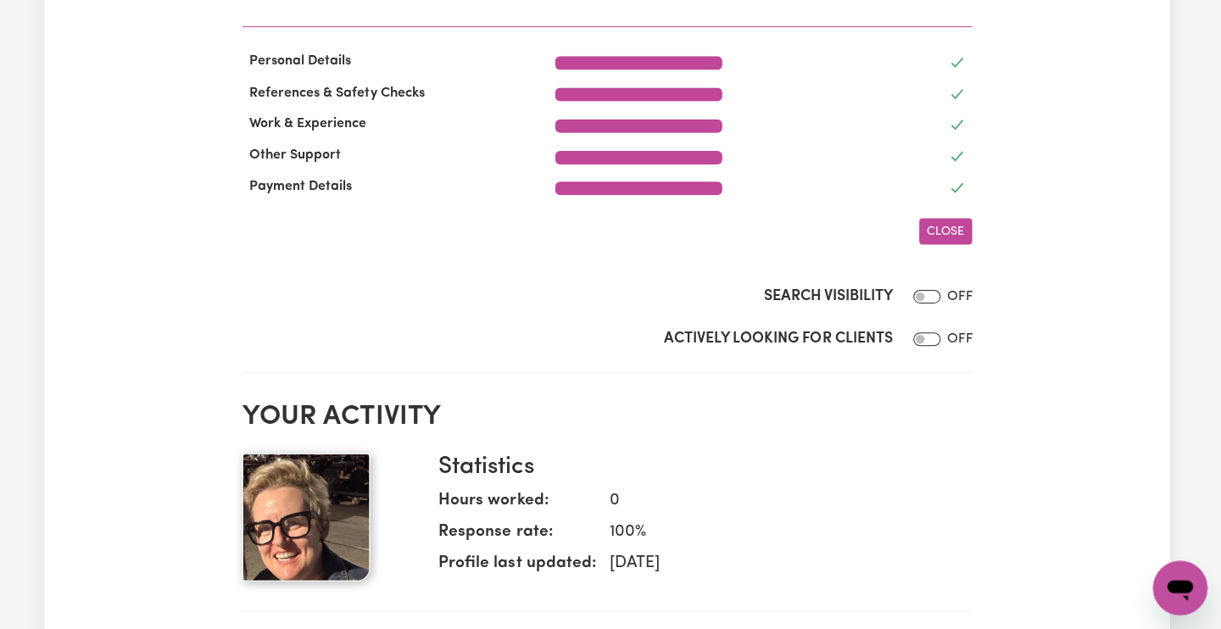
click at [928, 227] on span "Close" at bounding box center [946, 233] width 37 height 13
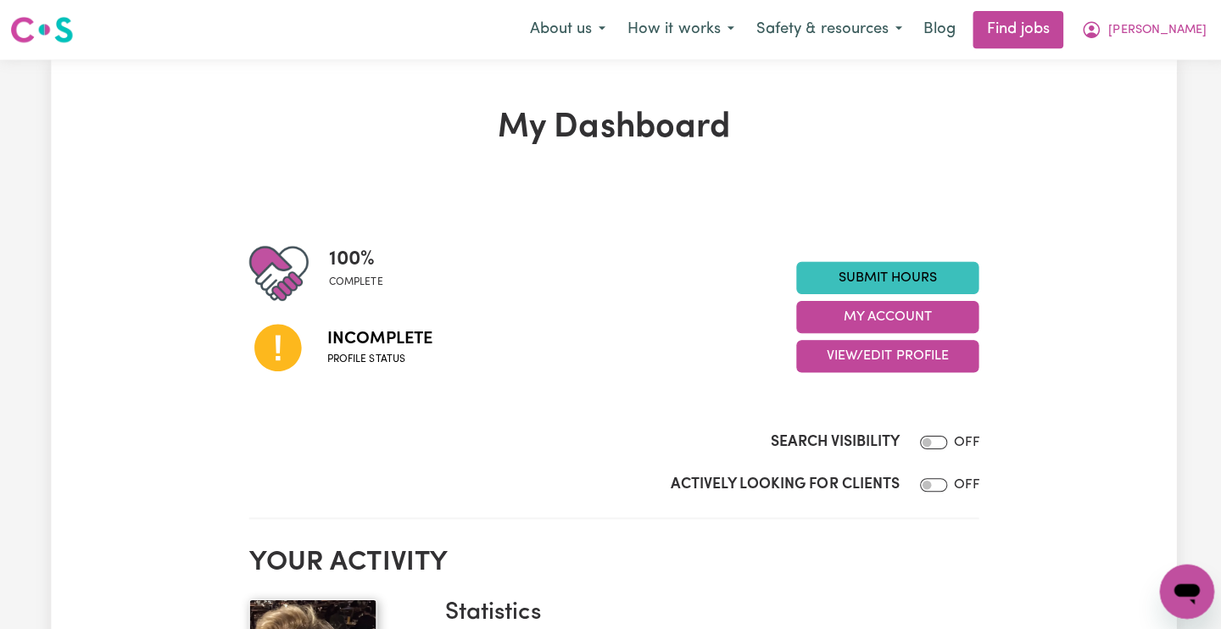
scroll to position [0, 0]
